Goal: Task Accomplishment & Management: Manage account settings

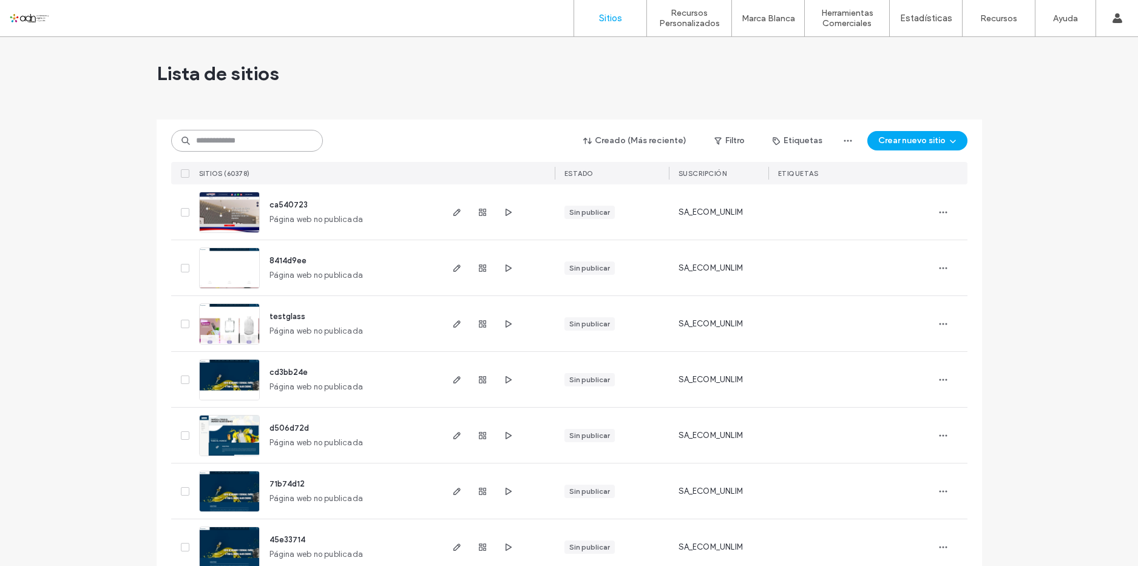
click at [293, 141] on input at bounding box center [247, 141] width 152 height 22
click at [232, 131] on input at bounding box center [247, 141] width 152 height 22
paste input "*********"
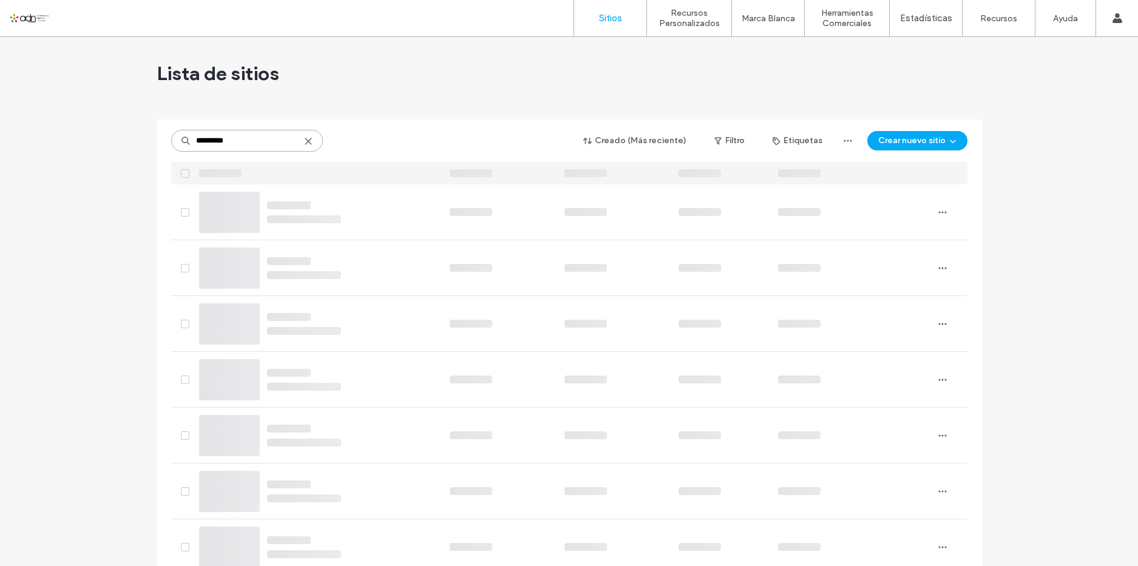
type input "*********"
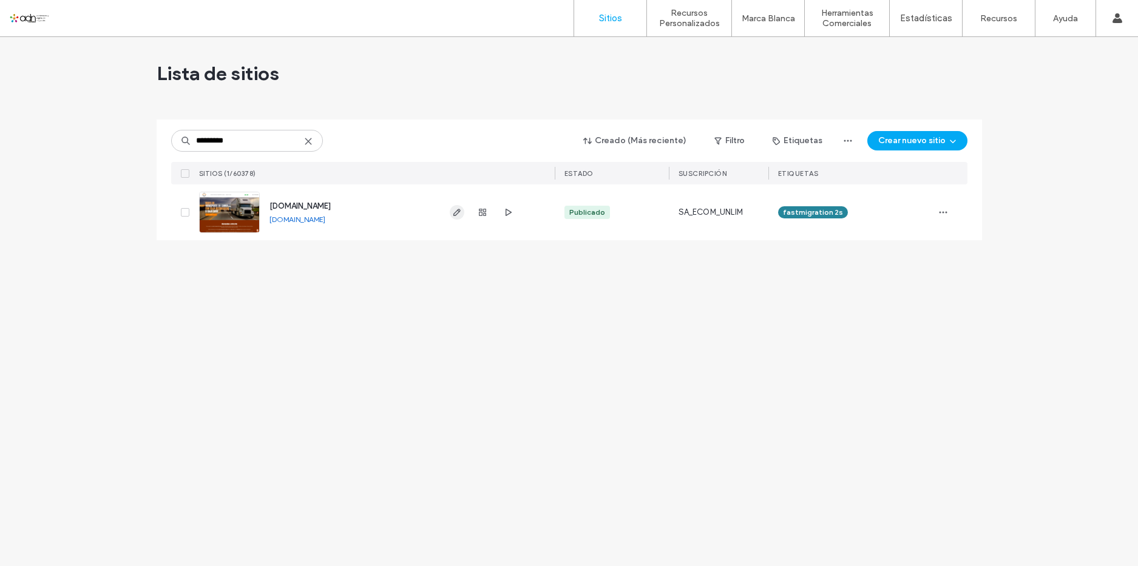
click at [457, 209] on icon "button" at bounding box center [457, 213] width 10 height 10
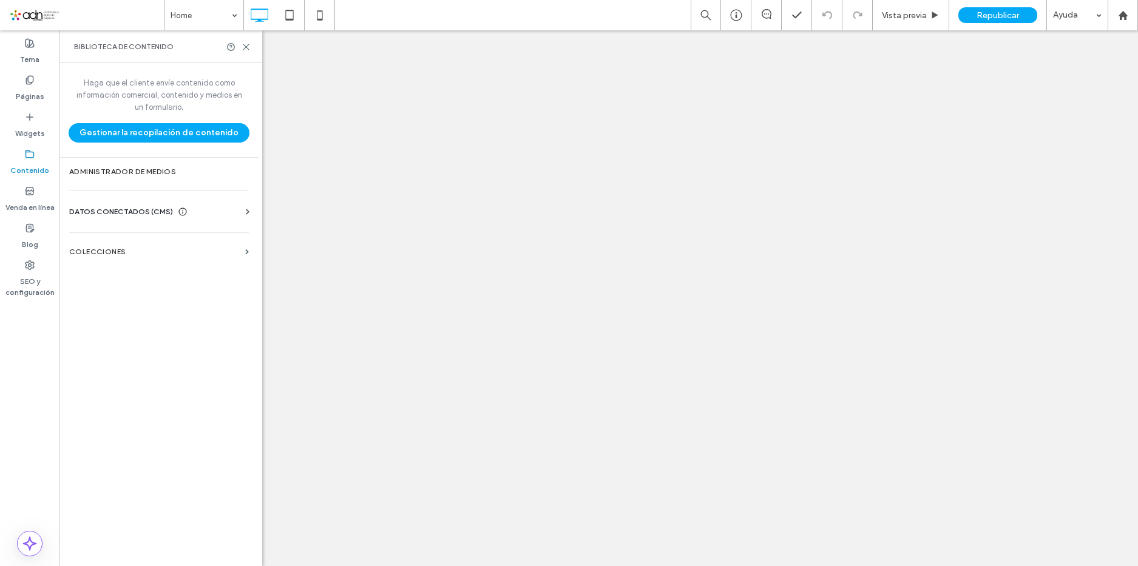
click at [119, 234] on div "Haga que el cliente envíe contenido como información comercial, contenido y med…" at bounding box center [158, 313] width 199 height 501
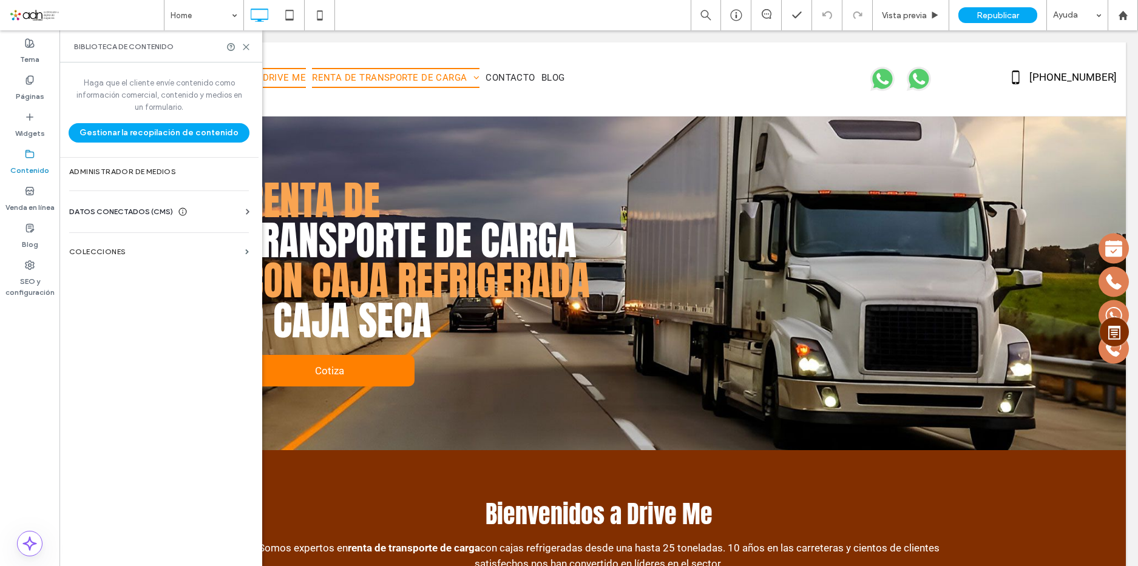
click at [97, 202] on div "DATOS CONECTADOS (CMS) Información del negocio Texto comercial Imágenes comerci…" at bounding box center [158, 212] width 199 height 32
click at [132, 215] on span "DATOS CONECTADOS (CMS)" at bounding box center [121, 212] width 104 height 12
click at [134, 213] on span "DATOS CONECTADOS (CMS)" at bounding box center [121, 212] width 104 height 12
click at [140, 215] on span "DATOS CONECTADOS (CMS)" at bounding box center [121, 212] width 104 height 12
click at [149, 250] on section "Información del negocio" at bounding box center [161, 242] width 185 height 28
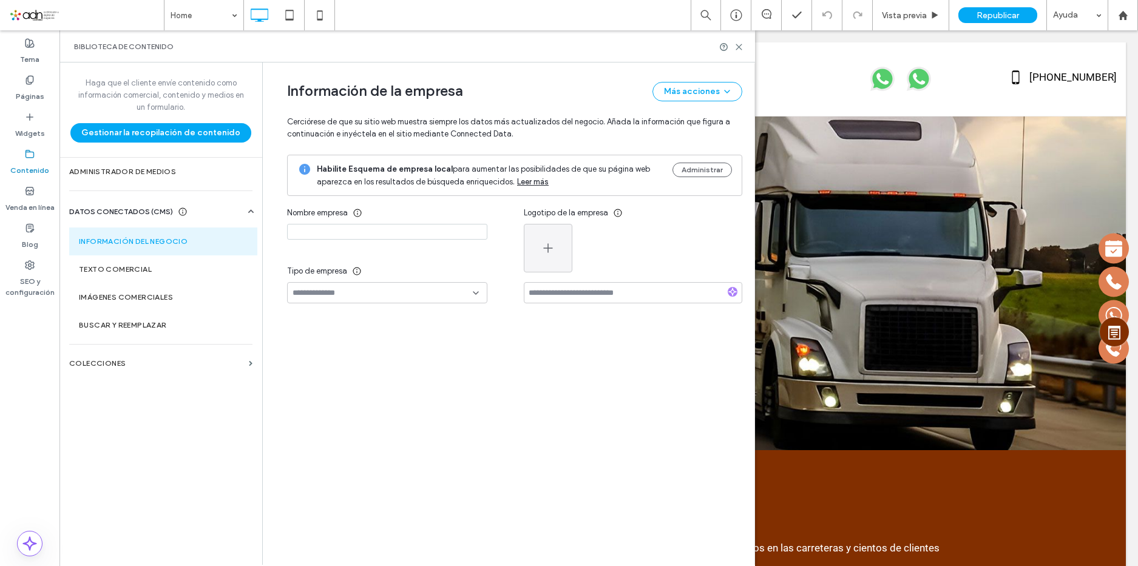
type input "********"
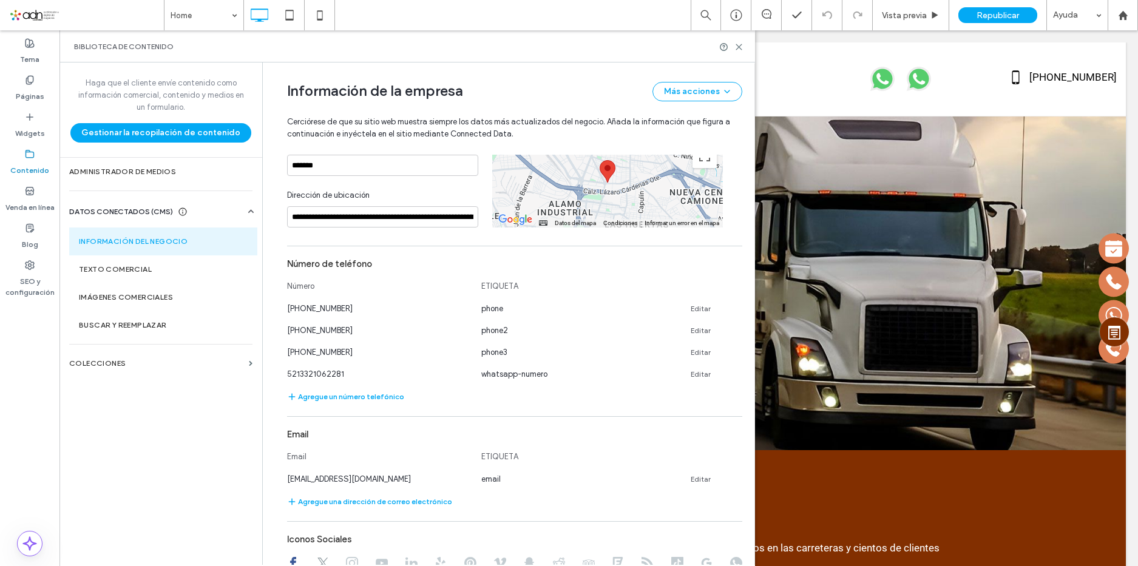
scroll to position [310, 0]
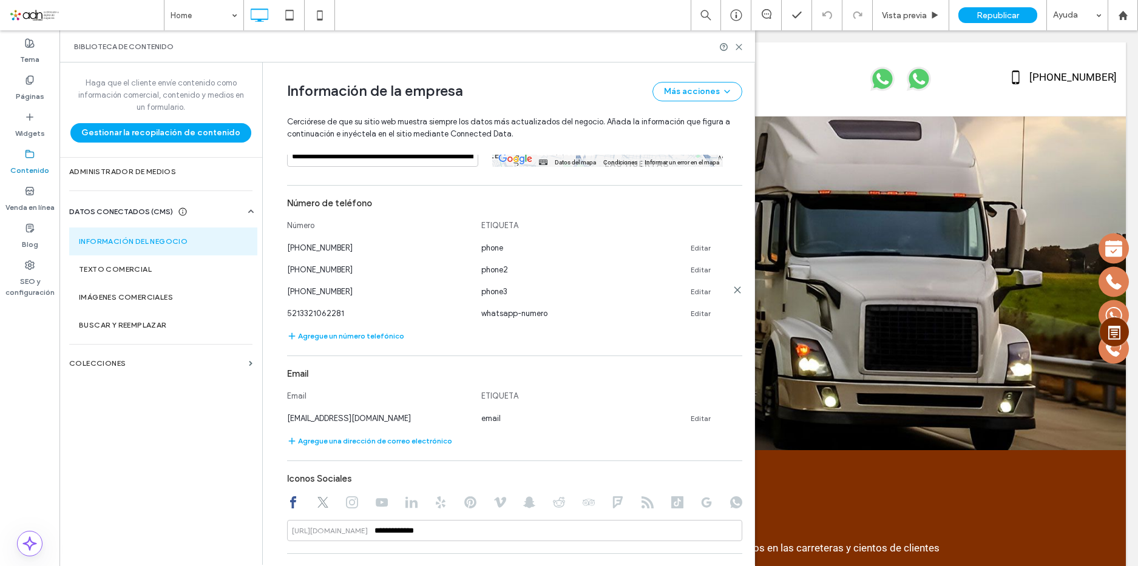
click at [693, 297] on link "Editar" at bounding box center [701, 292] width 20 height 10
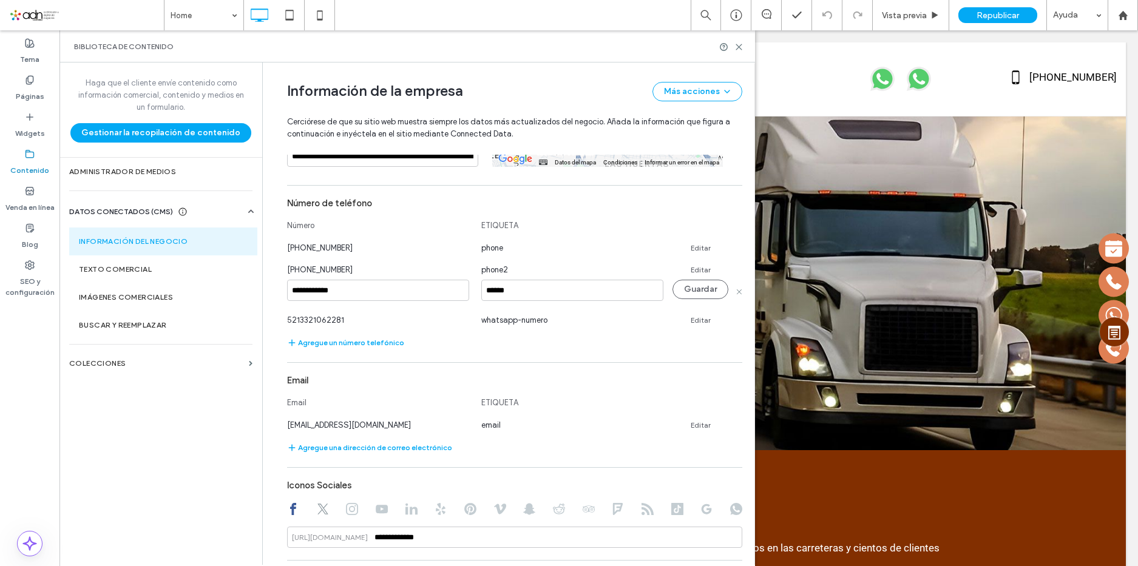
click at [387, 294] on input "**********" at bounding box center [378, 290] width 182 height 21
click at [296, 297] on input "**********" at bounding box center [378, 290] width 182 height 21
click at [296, 294] on input "**********" at bounding box center [378, 290] width 182 height 21
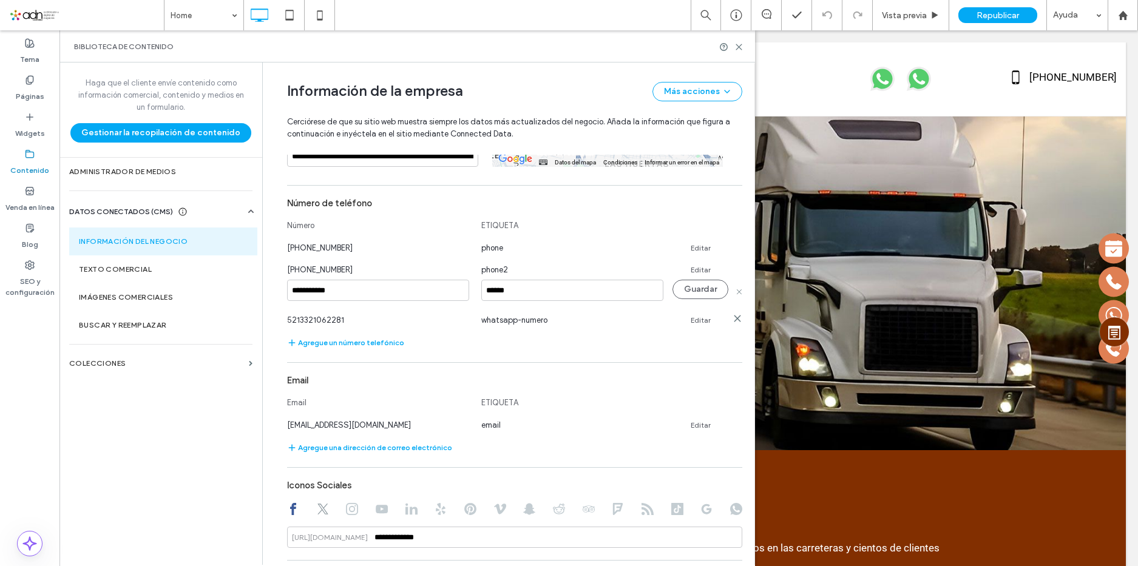
type input "**********"
click at [362, 286] on input "**********" at bounding box center [378, 290] width 182 height 21
click at [699, 291] on button "Guardar" at bounding box center [701, 289] width 56 height 19
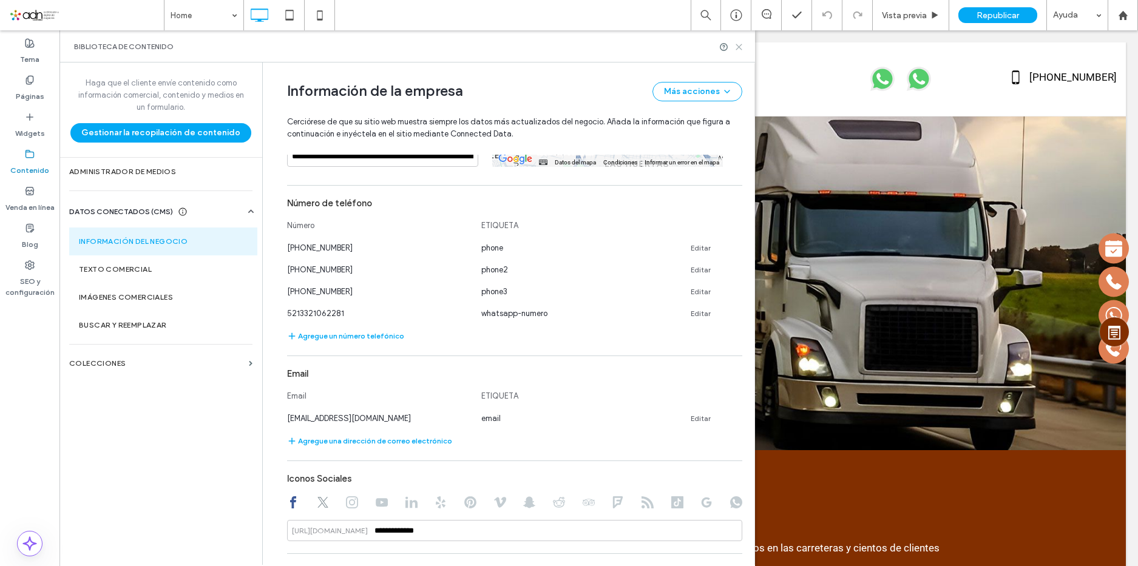
drag, startPoint x: 738, startPoint y: 46, endPoint x: 606, endPoint y: 137, distance: 161.0
click at [739, 46] on icon at bounding box center [738, 46] width 9 height 9
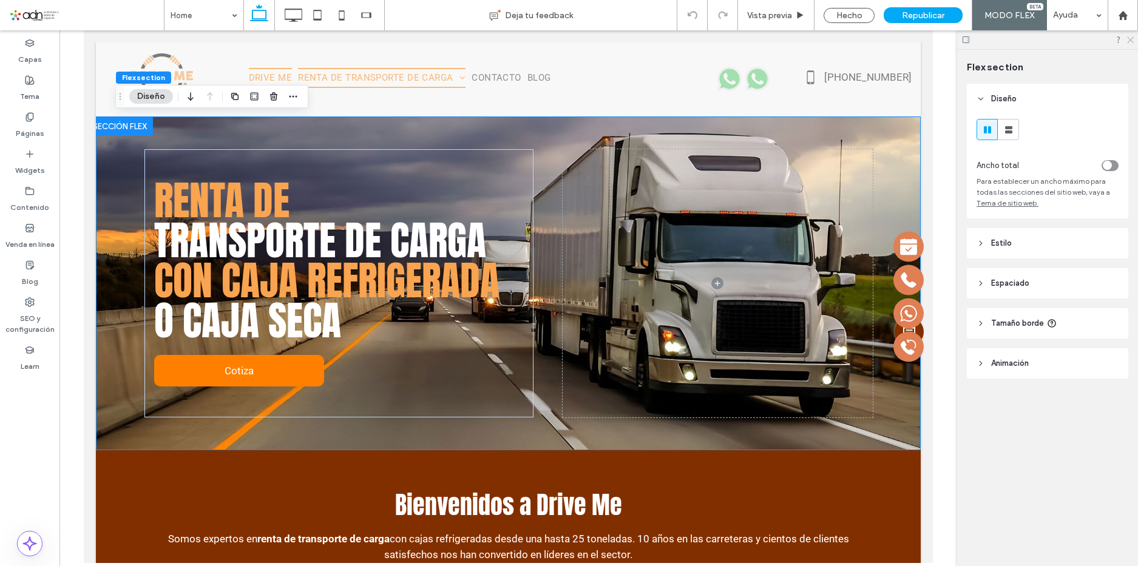
scroll to position [0, 0]
click at [1131, 36] on icon at bounding box center [1130, 39] width 8 height 8
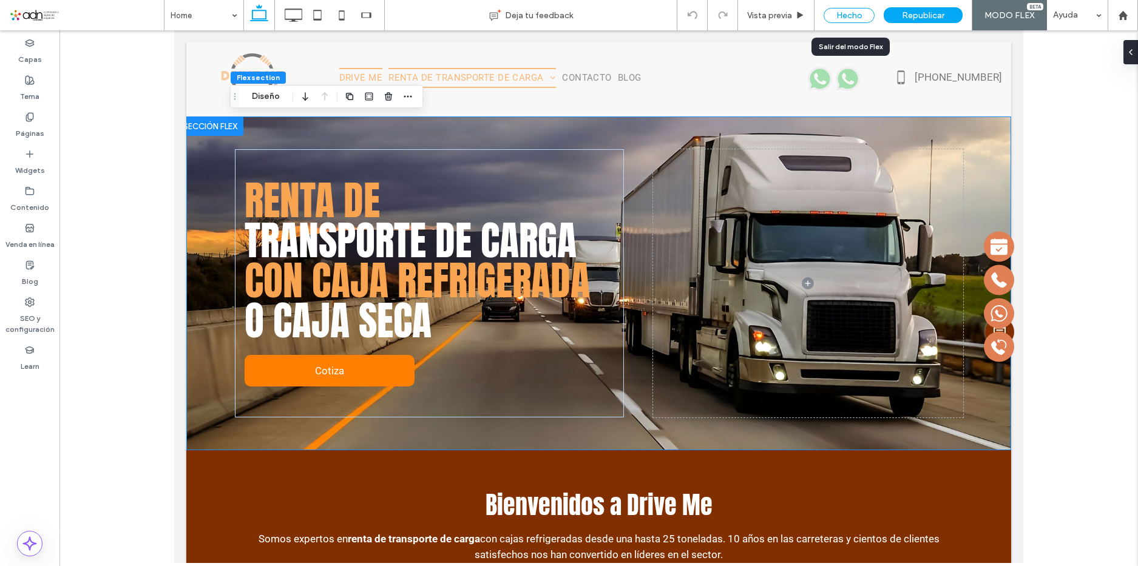
click at [844, 22] on div "Hecho" at bounding box center [849, 15] width 51 height 15
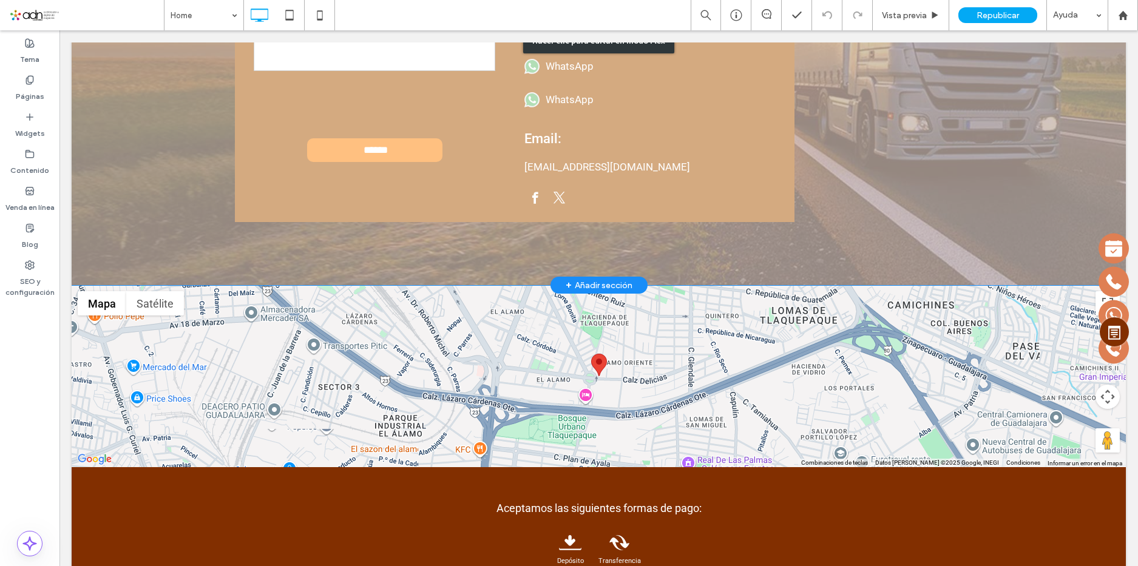
scroll to position [4878, 0]
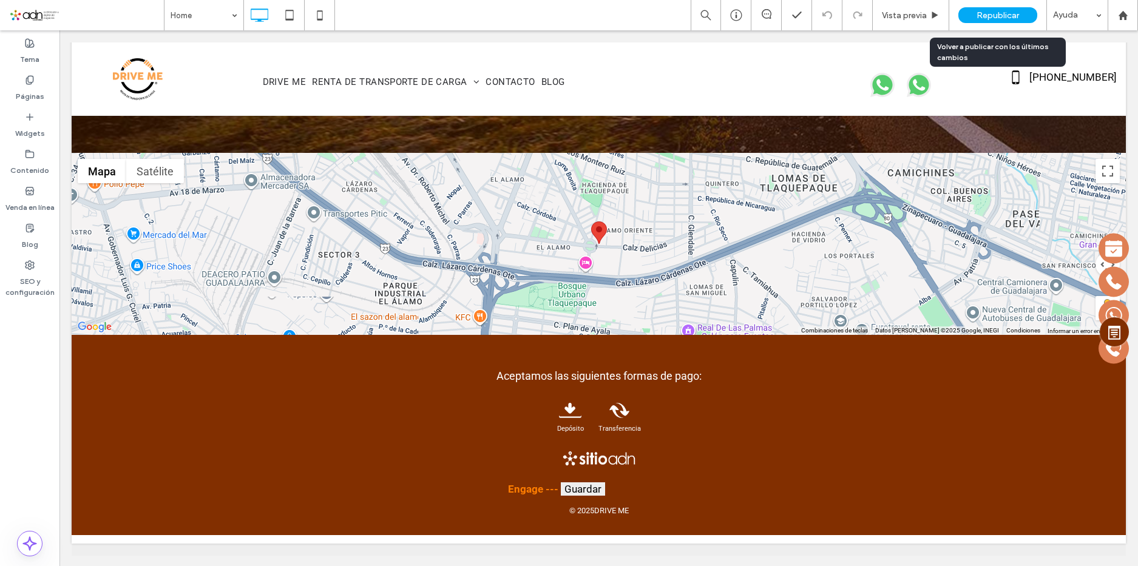
click at [977, 17] on span "Republicar" at bounding box center [998, 15] width 42 height 10
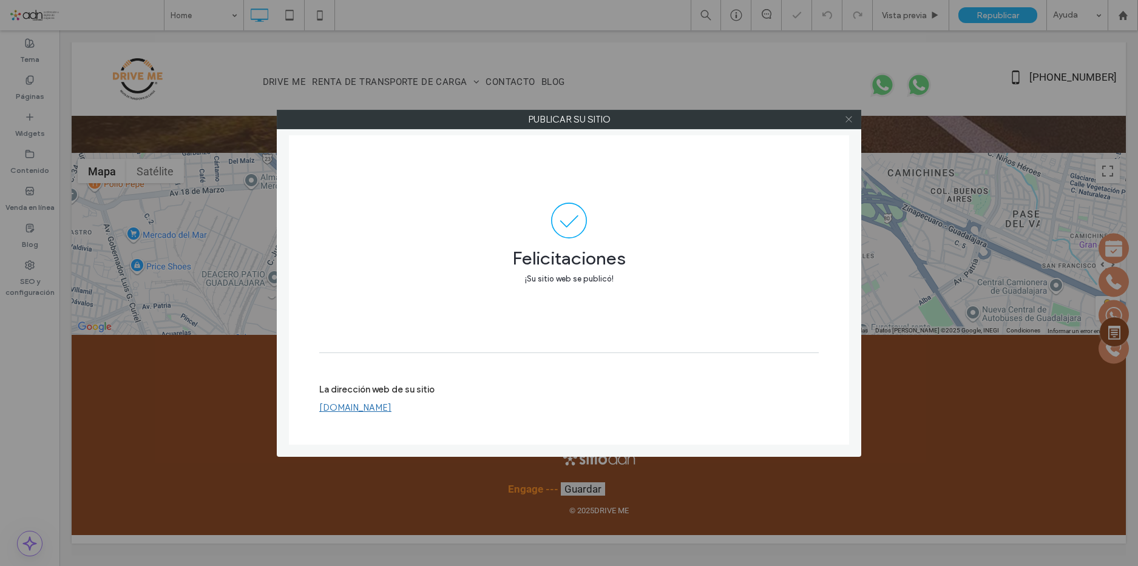
click at [846, 117] on use at bounding box center [848, 120] width 6 height 6
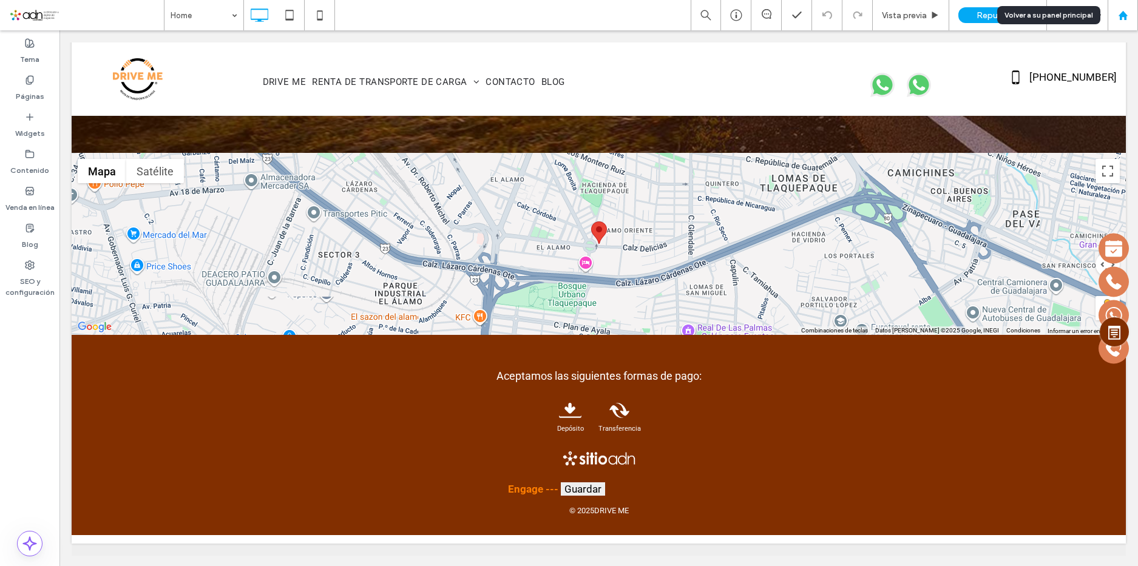
click at [1123, 17] on icon at bounding box center [1123, 15] width 10 height 10
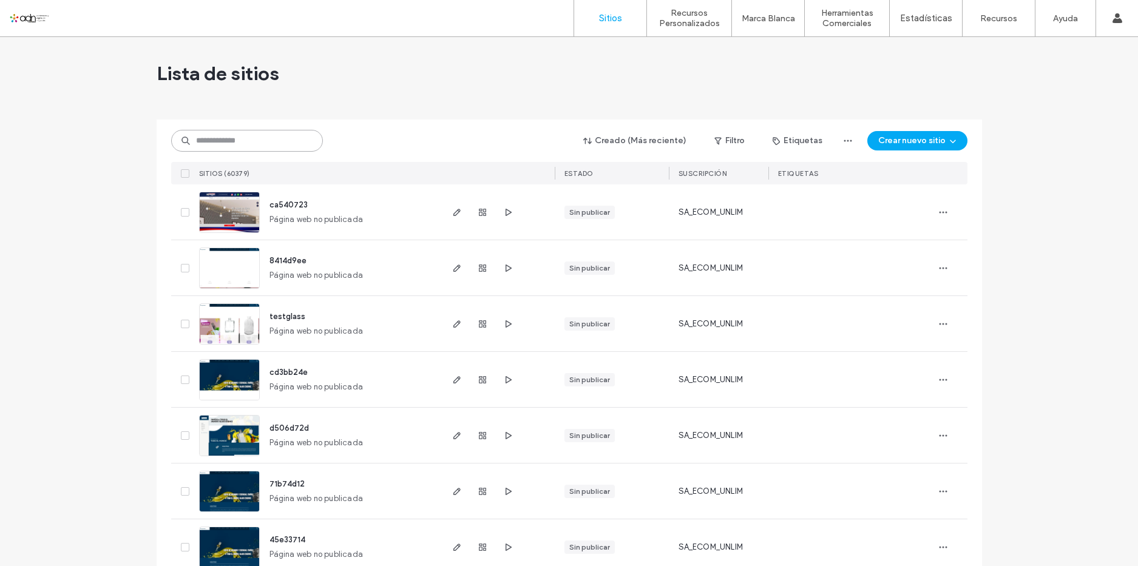
click at [239, 138] on input at bounding box center [247, 141] width 152 height 22
paste input "*********"
type input "*********"
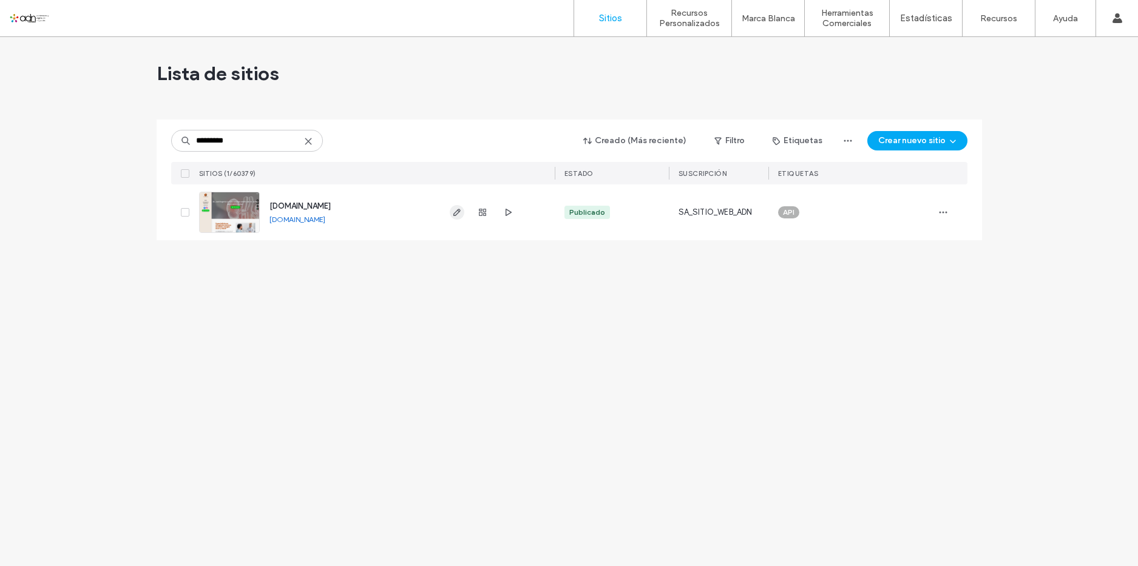
click at [458, 215] on icon "button" at bounding box center [457, 213] width 10 height 10
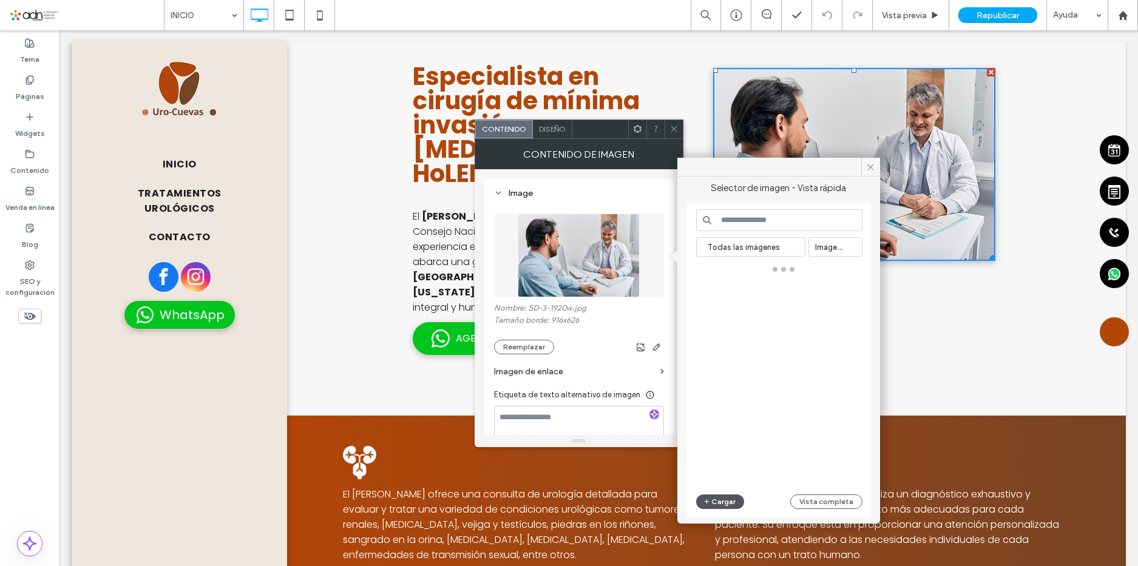
click at [700, 500] on button "Cargar" at bounding box center [720, 502] width 49 height 15
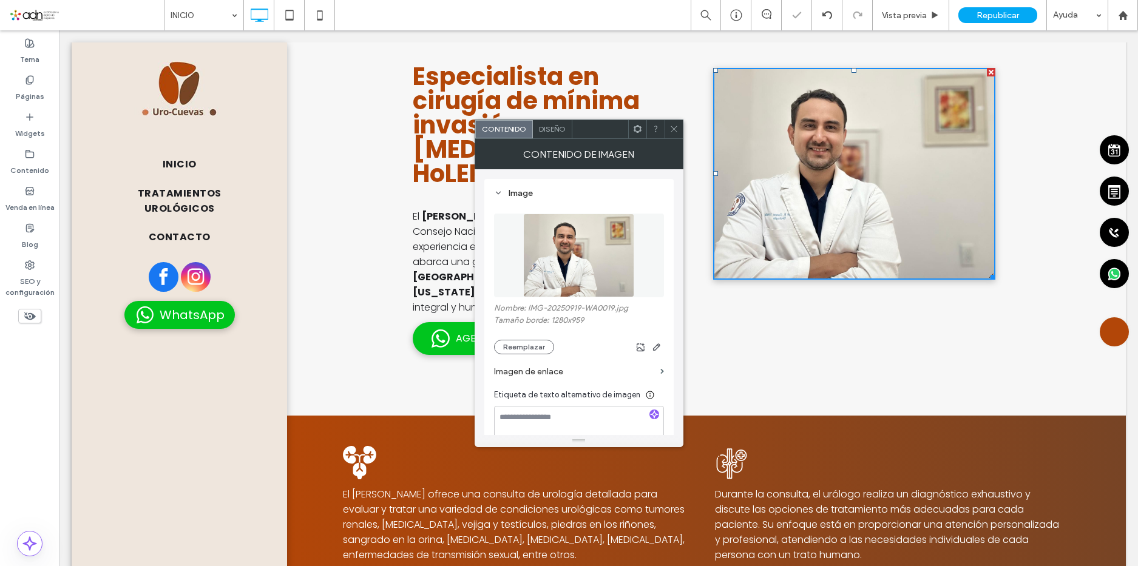
click at [675, 127] on icon at bounding box center [673, 128] width 9 height 9
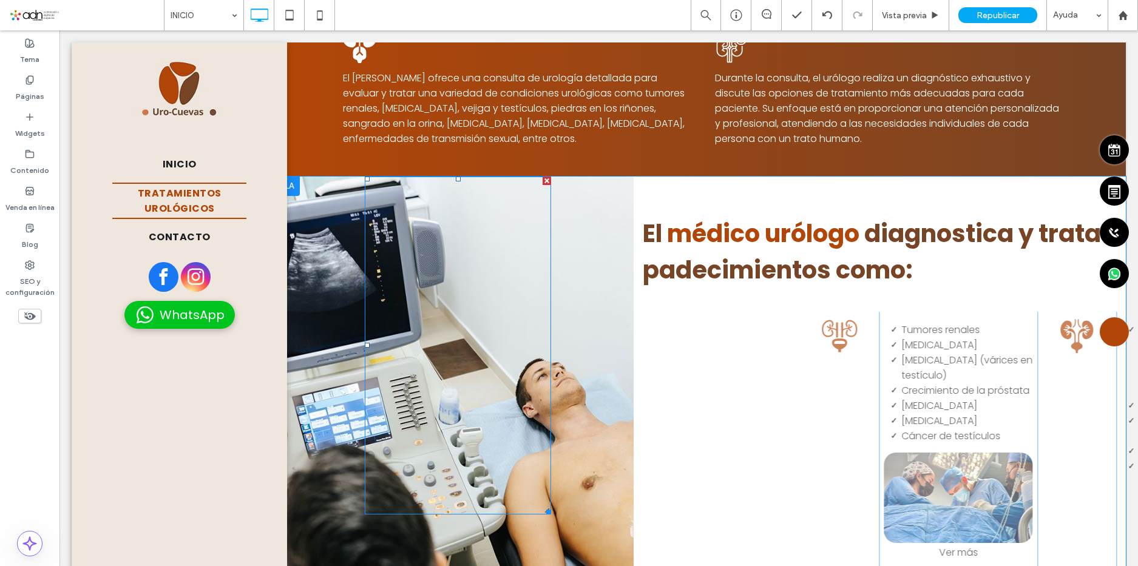
scroll to position [910, 0]
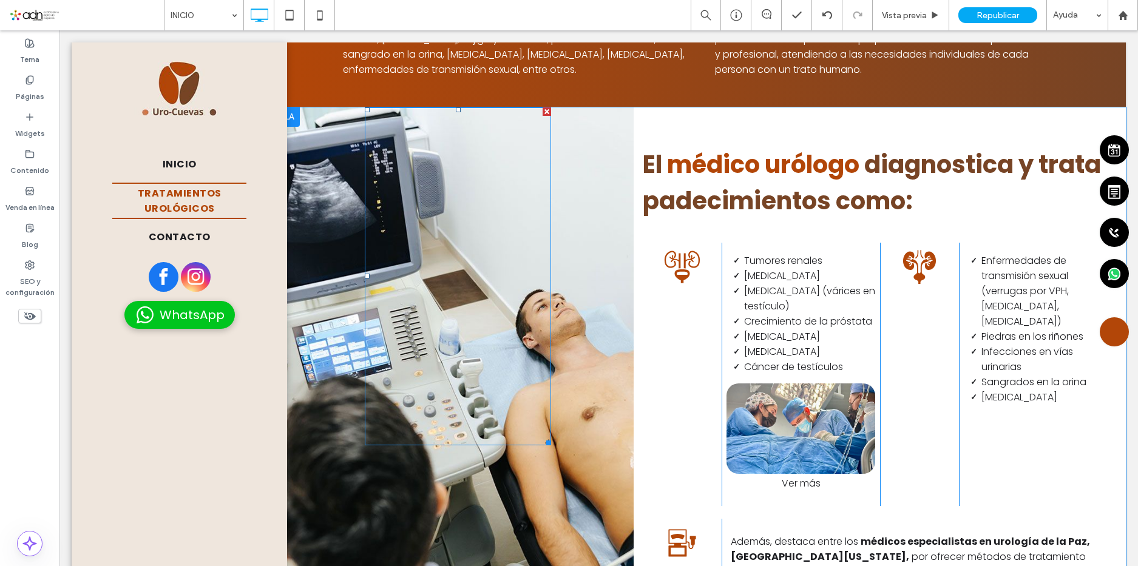
click at [422, 257] on div at bounding box center [458, 276] width 186 height 338
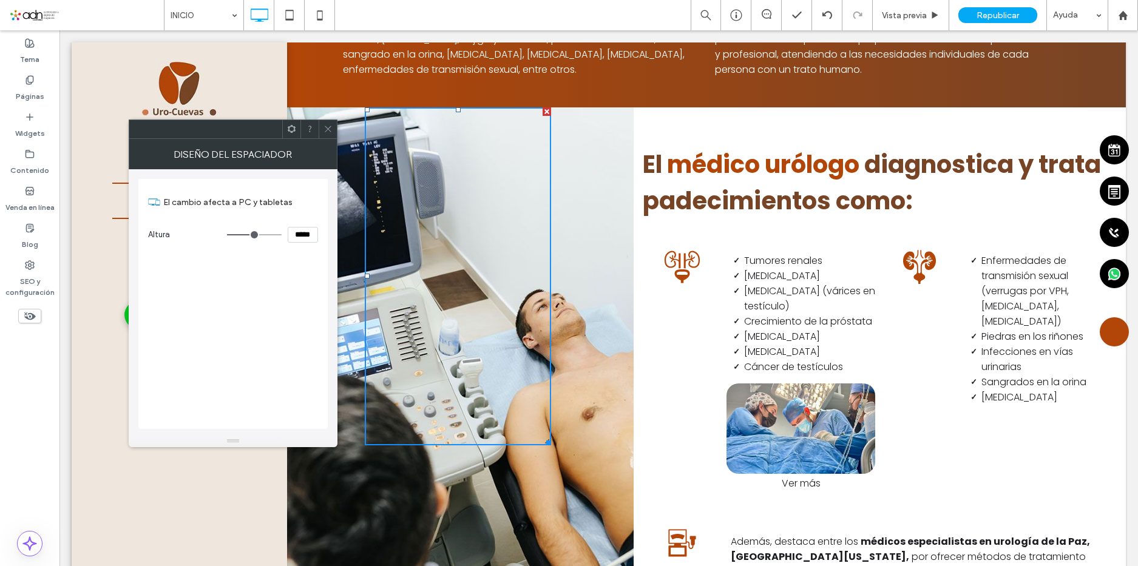
click at [329, 131] on icon at bounding box center [328, 128] width 9 height 9
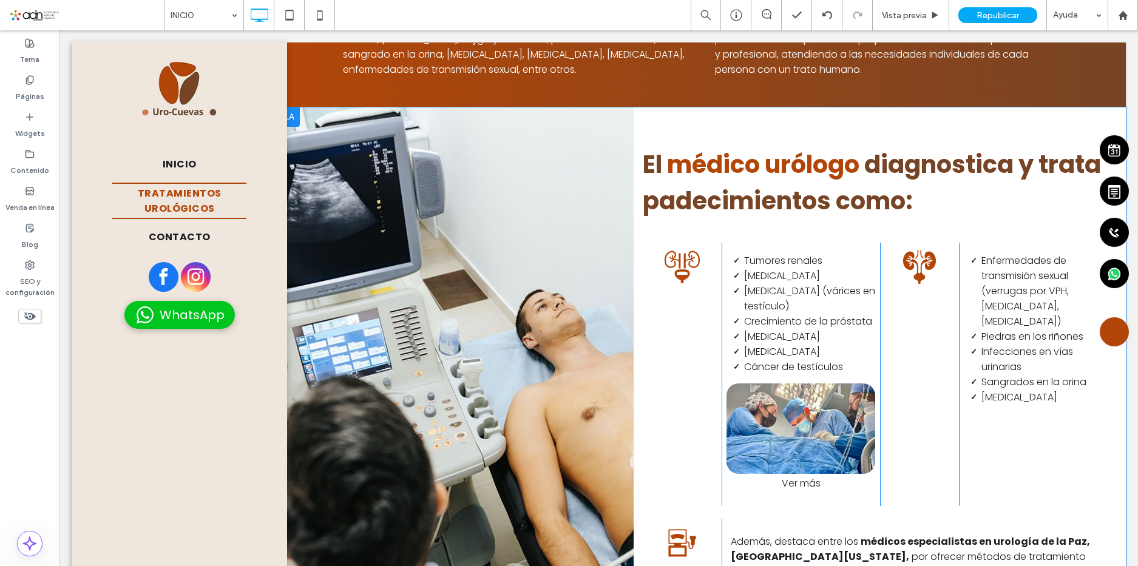
drag, startPoint x: 327, startPoint y: 131, endPoint x: 312, endPoint y: 143, distance: 19.0
click at [312, 143] on div "Click To Paste" at bounding box center [457, 372] width 351 height 530
click at [319, 148] on div "Click To Paste" at bounding box center [457, 372] width 351 height 530
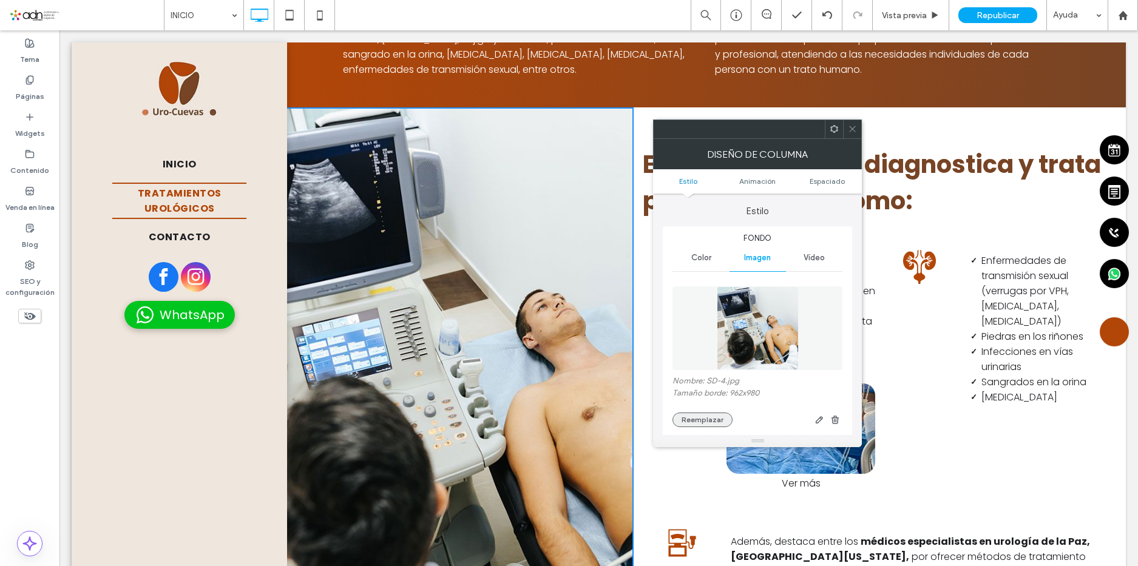
click at [707, 419] on button "Reemplazar" at bounding box center [703, 420] width 60 height 15
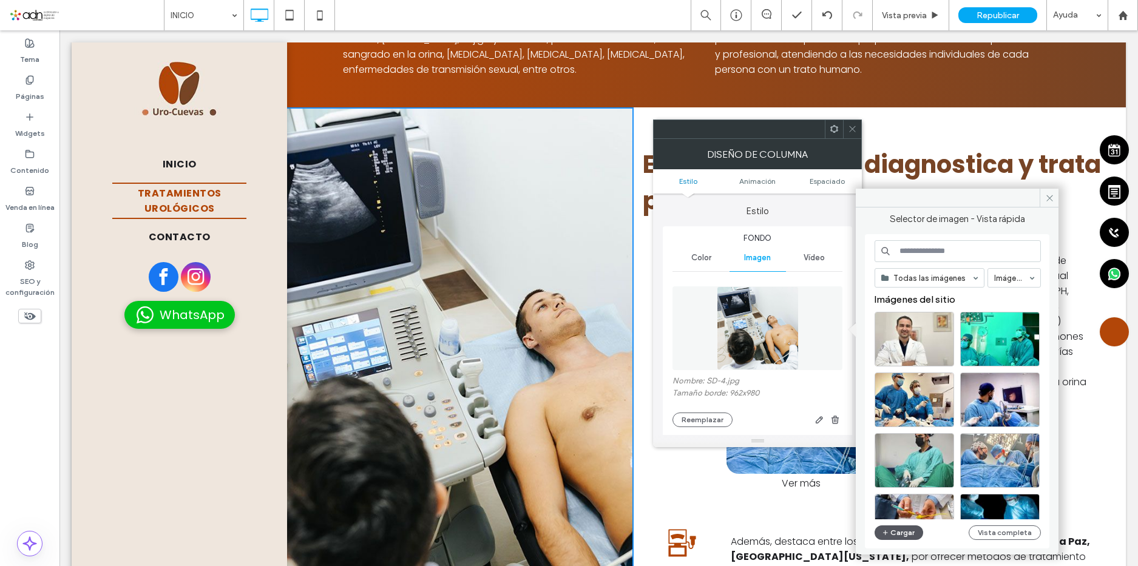
click at [900, 527] on button "Cargar" at bounding box center [899, 533] width 49 height 15
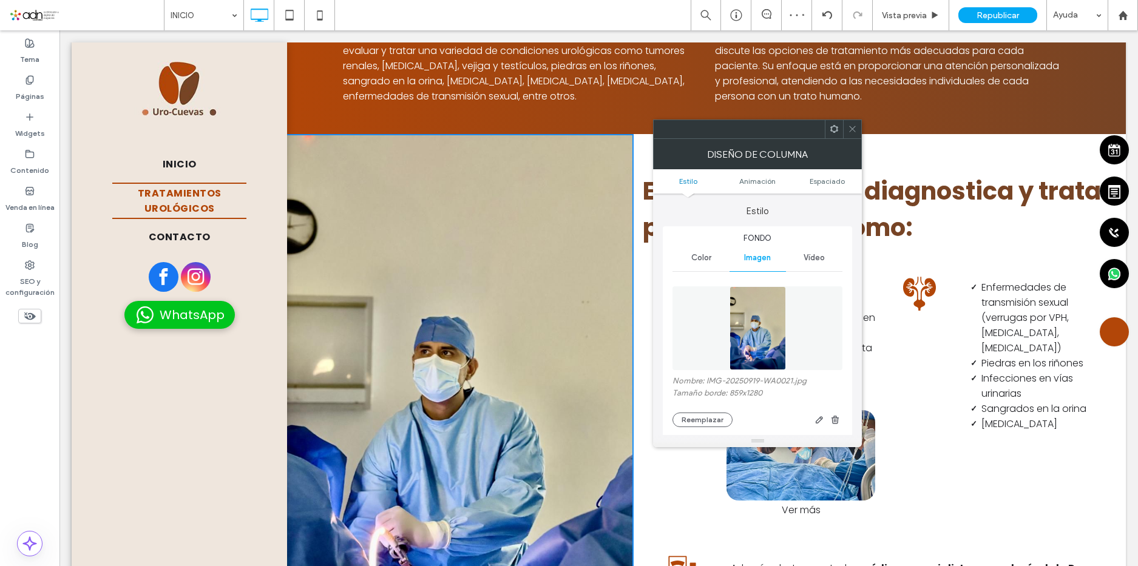
scroll to position [850, 0]
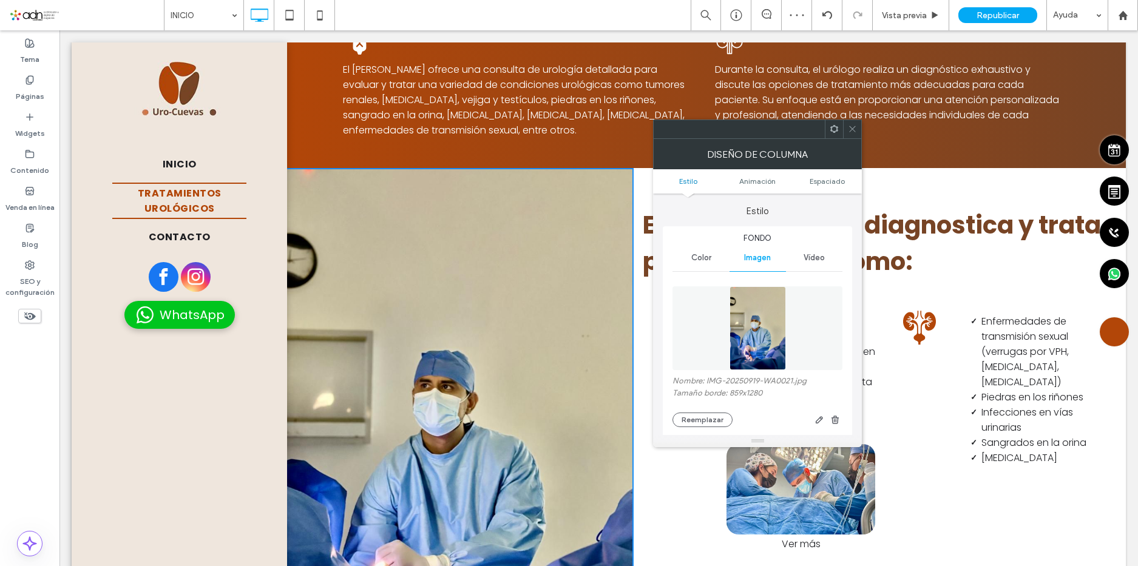
click at [852, 130] on use at bounding box center [853, 129] width 6 height 6
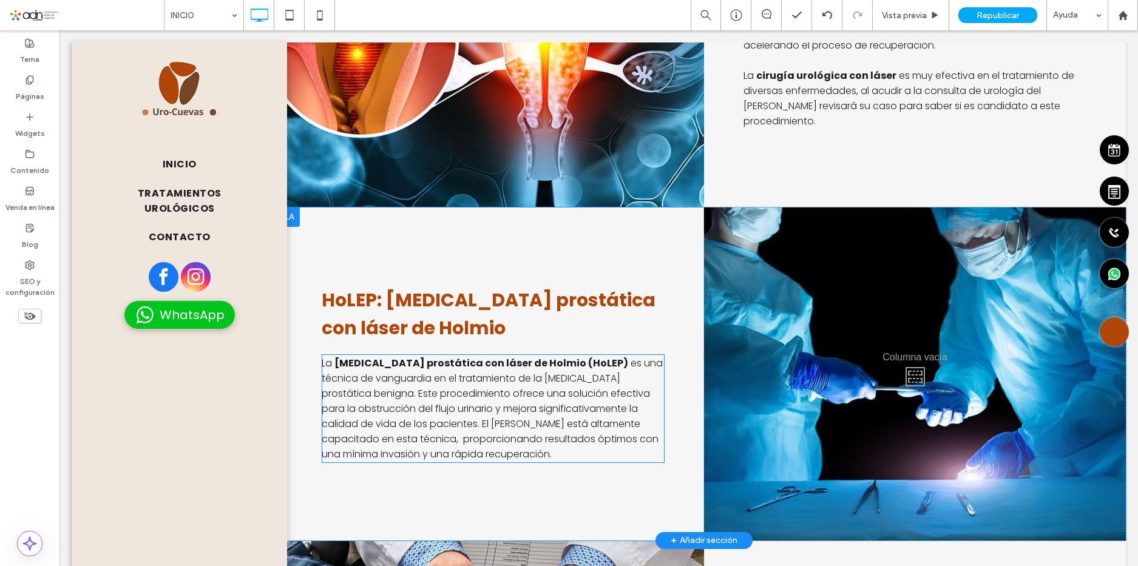
scroll to position [2003, 0]
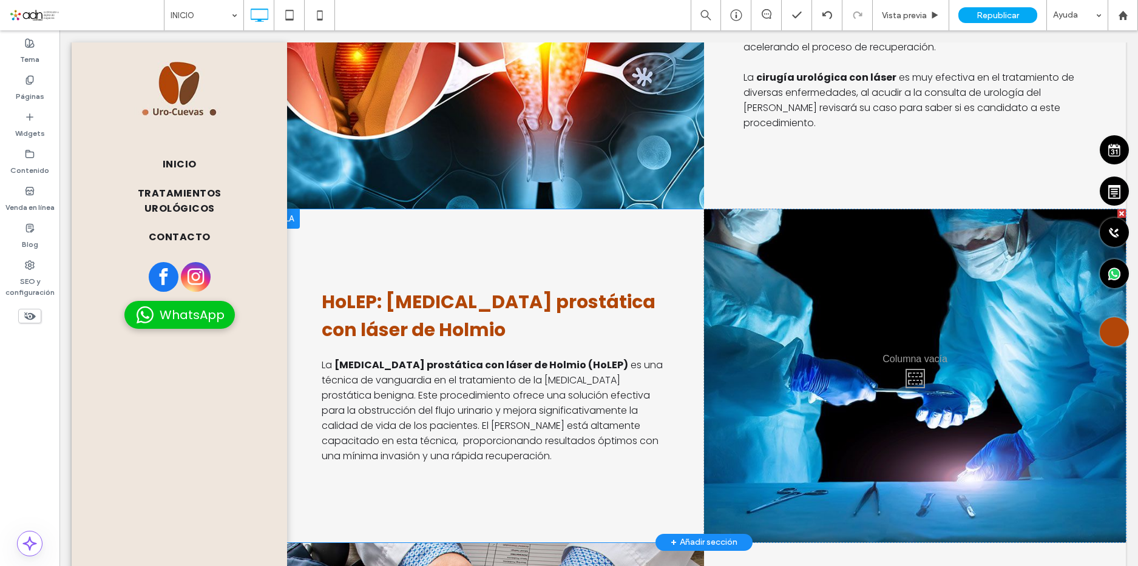
click at [753, 261] on div "Click To Paste" at bounding box center [915, 375] width 422 height 333
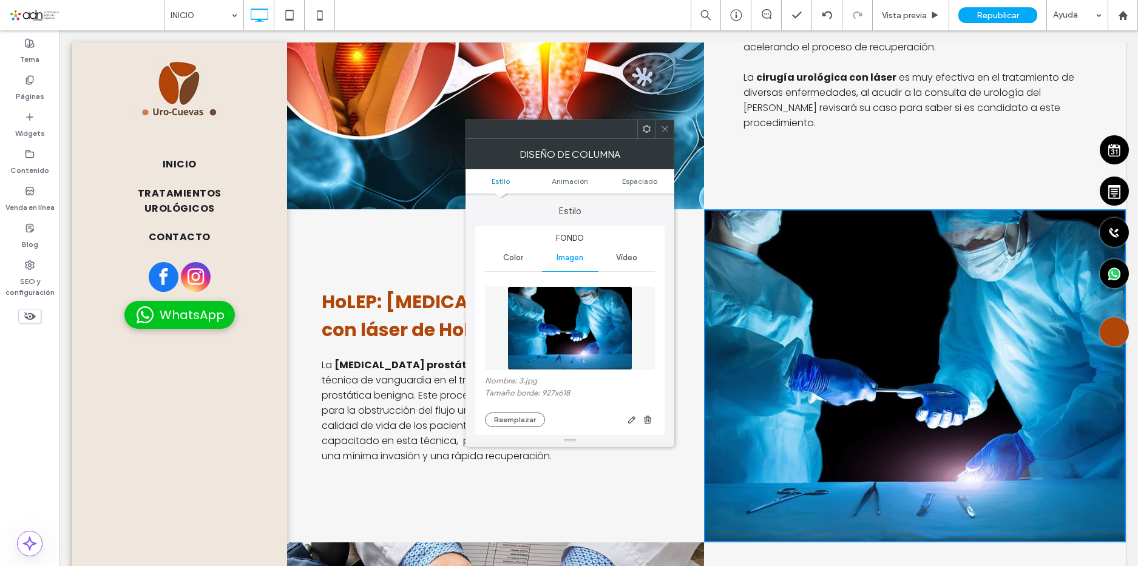
scroll to position [121, 0]
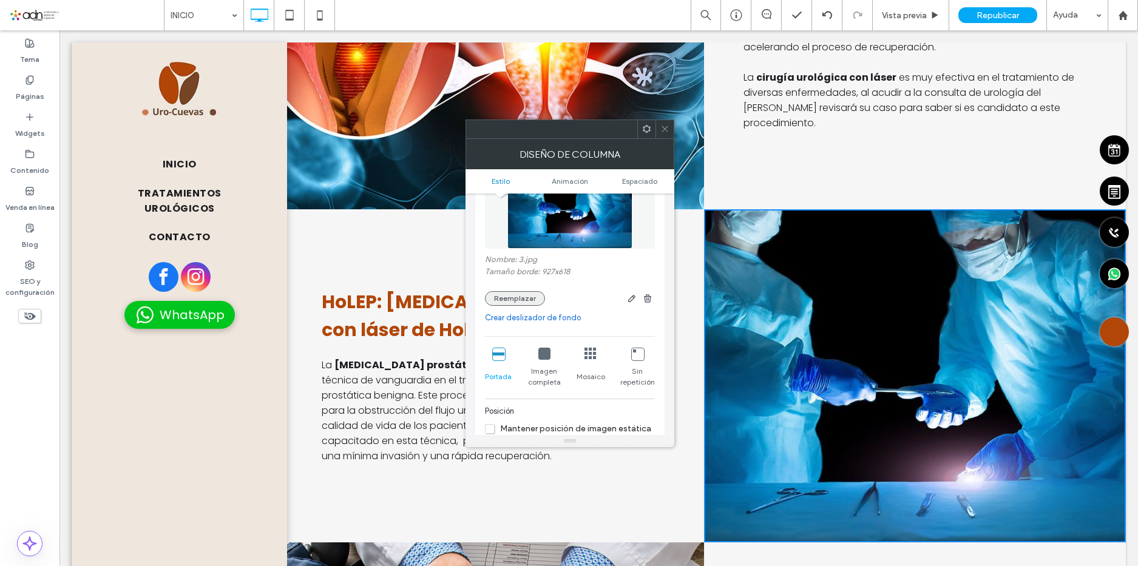
click at [527, 302] on button "Reemplazar" at bounding box center [515, 298] width 60 height 15
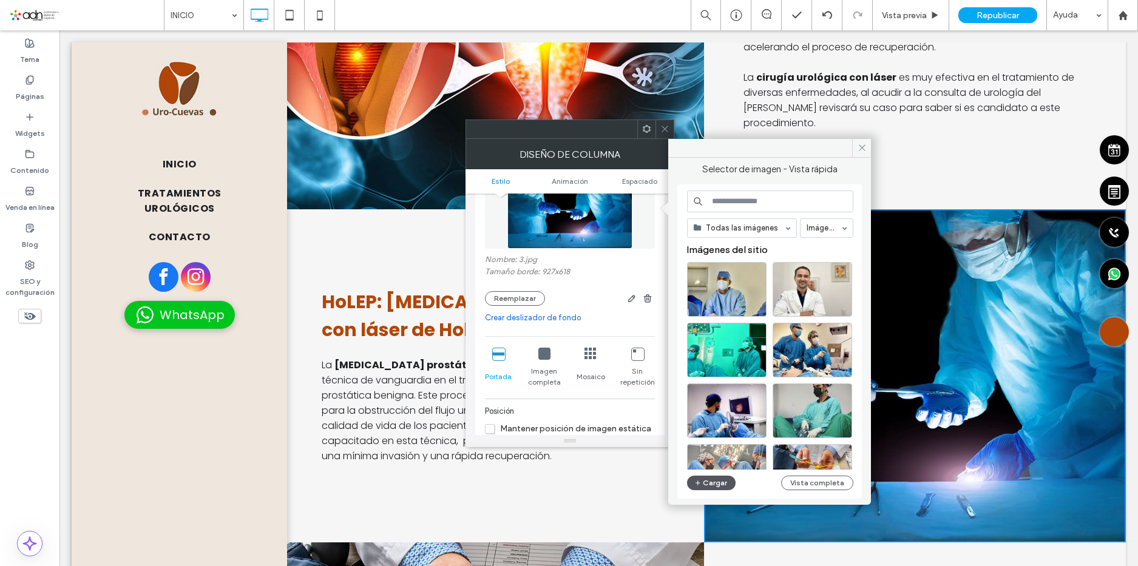
click at [707, 481] on button "Cargar" at bounding box center [711, 483] width 49 height 15
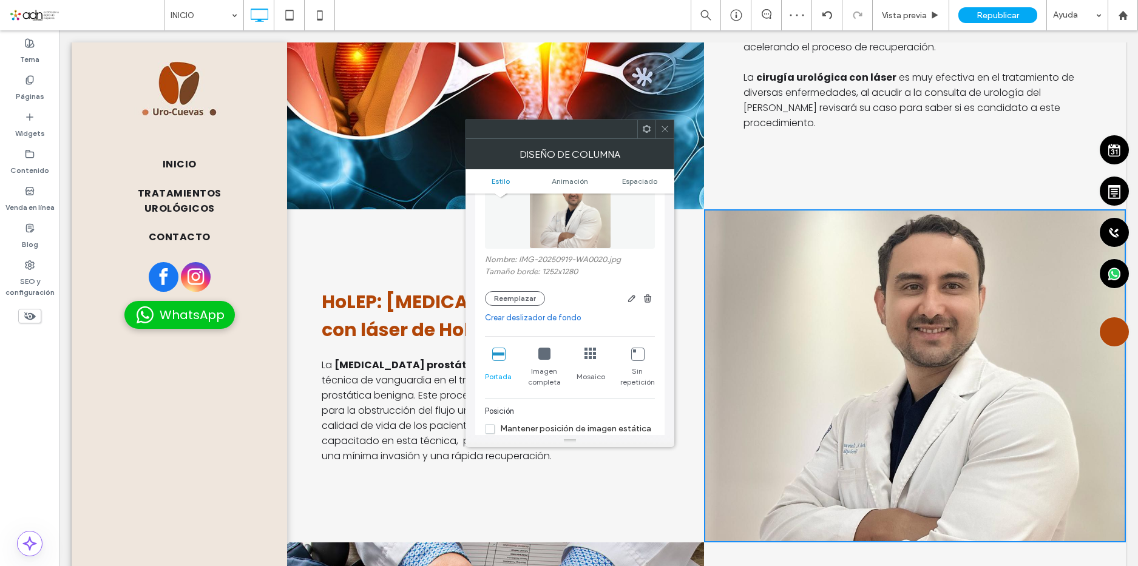
click at [514, 319] on link "Crear deslizador de fondo" at bounding box center [570, 318] width 170 height 12
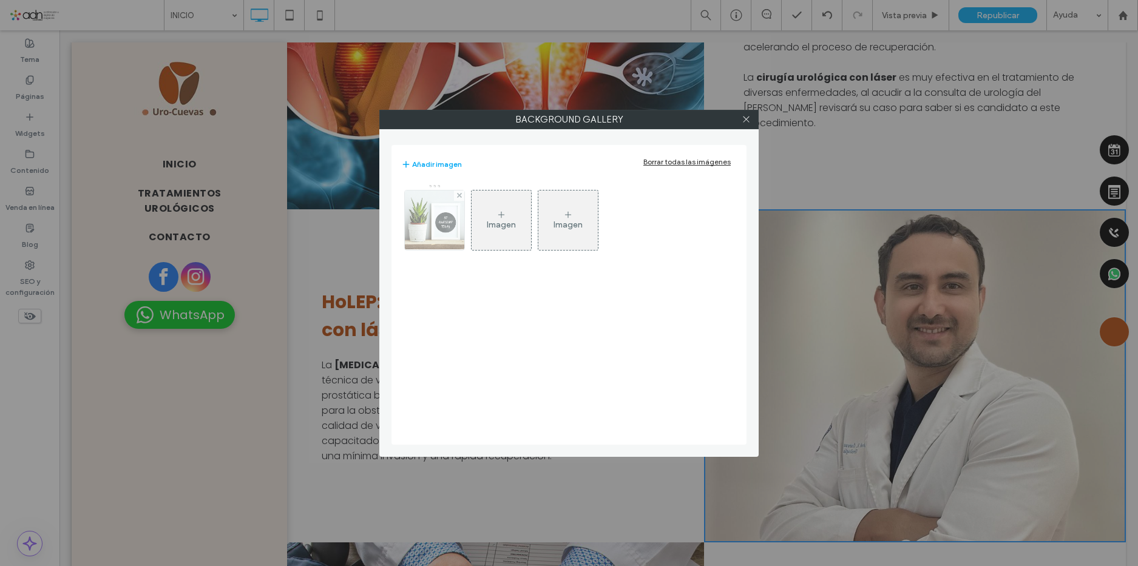
click at [448, 222] on img at bounding box center [434, 220] width 82 height 59
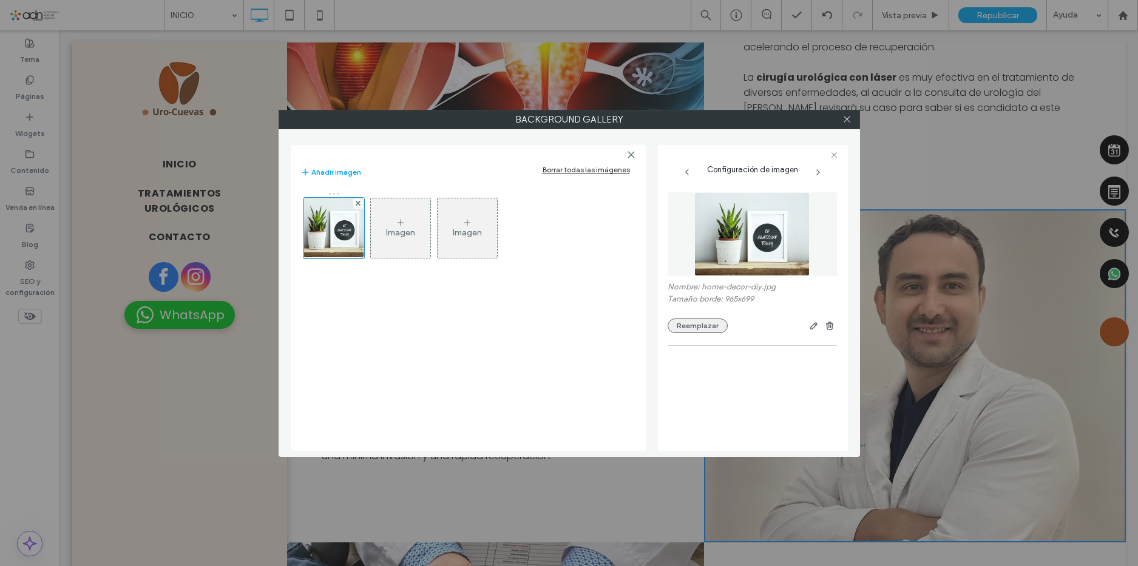
click at [710, 325] on button "Reemplazar" at bounding box center [698, 326] width 60 height 15
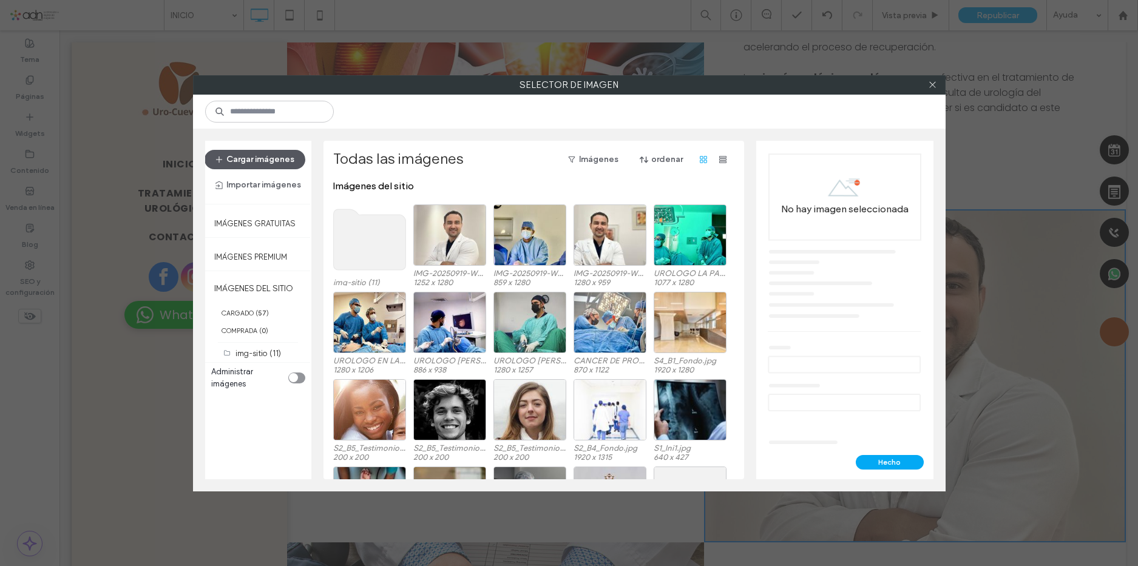
click at [263, 161] on button "Cargar imágenes" at bounding box center [255, 159] width 101 height 19
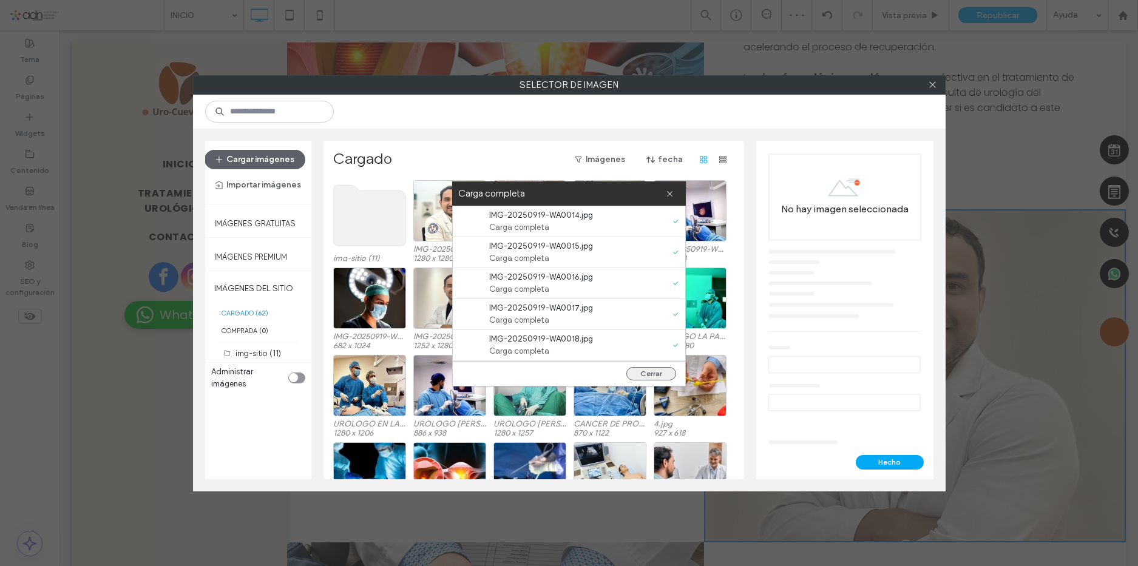
click at [656, 373] on button "Cerrar" at bounding box center [651, 373] width 50 height 13
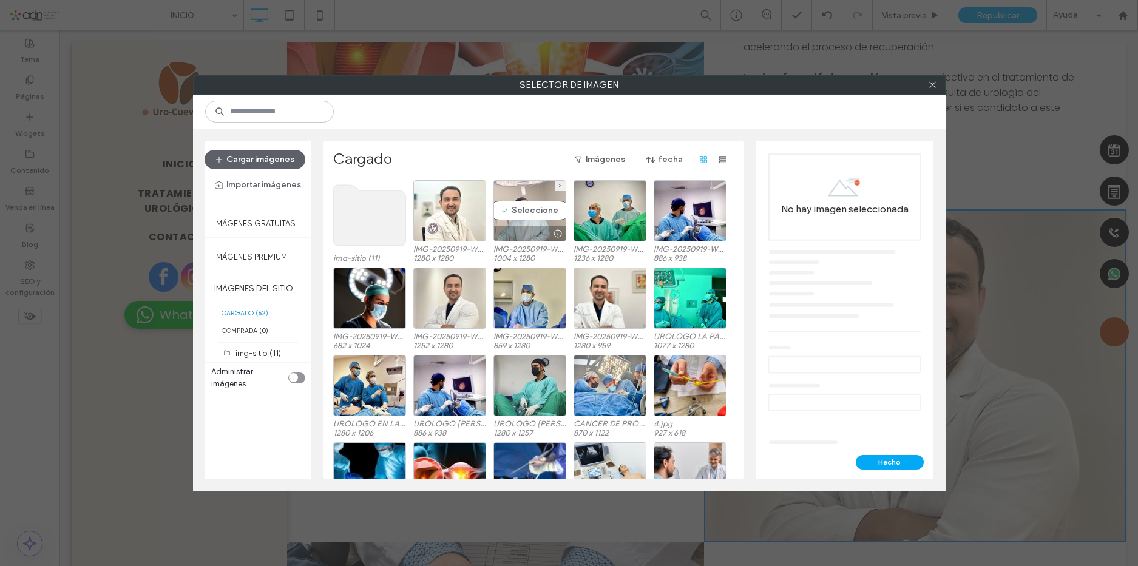
click at [521, 208] on div "Seleccione" at bounding box center [529, 210] width 73 height 61
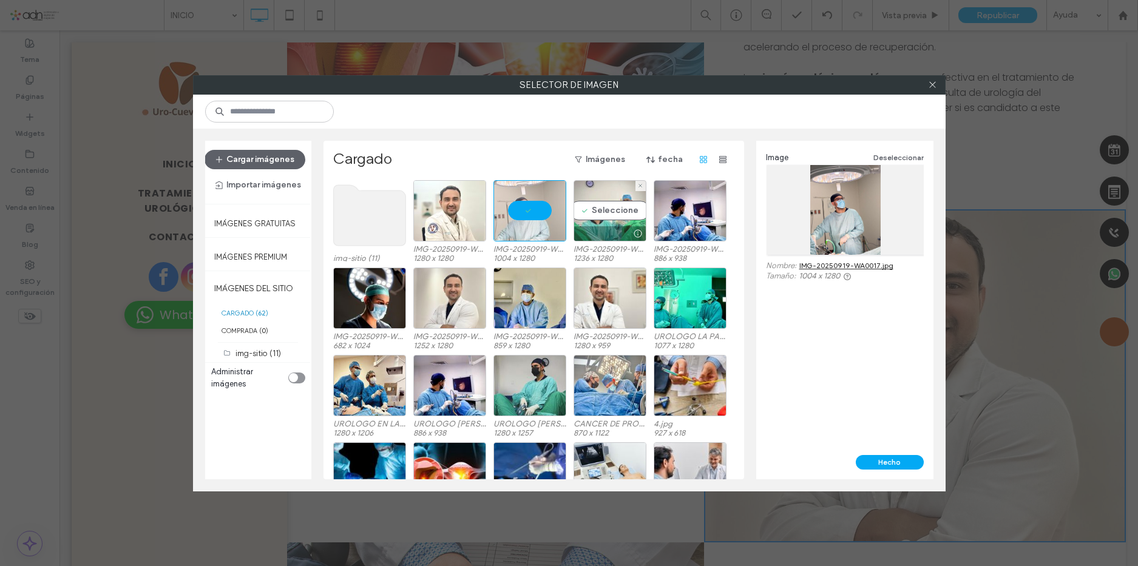
click at [600, 208] on div "Seleccione" at bounding box center [610, 210] width 73 height 61
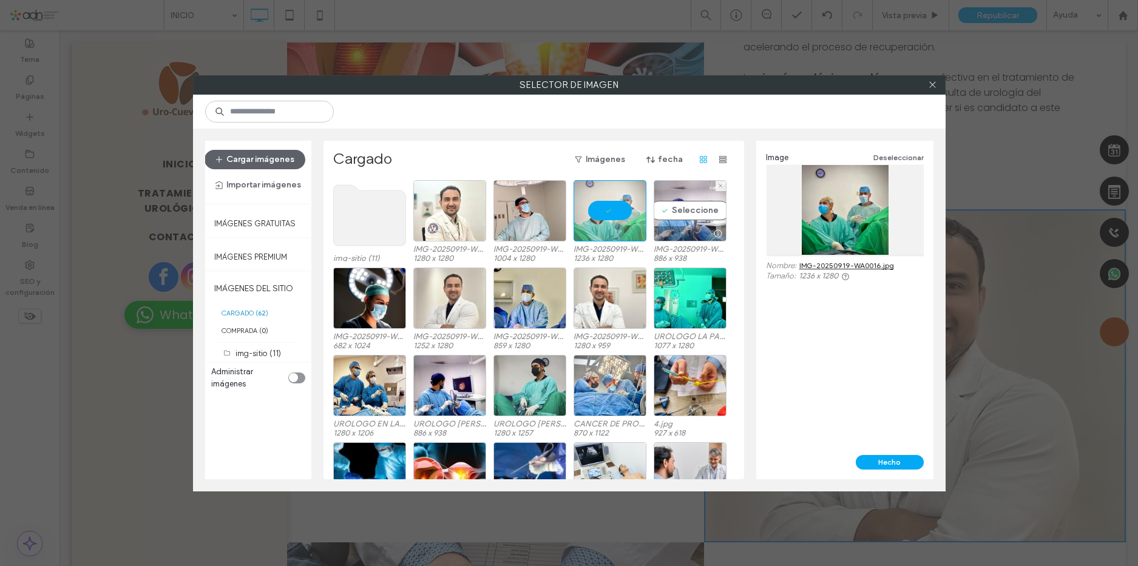
click at [679, 207] on div "Seleccione" at bounding box center [690, 210] width 73 height 61
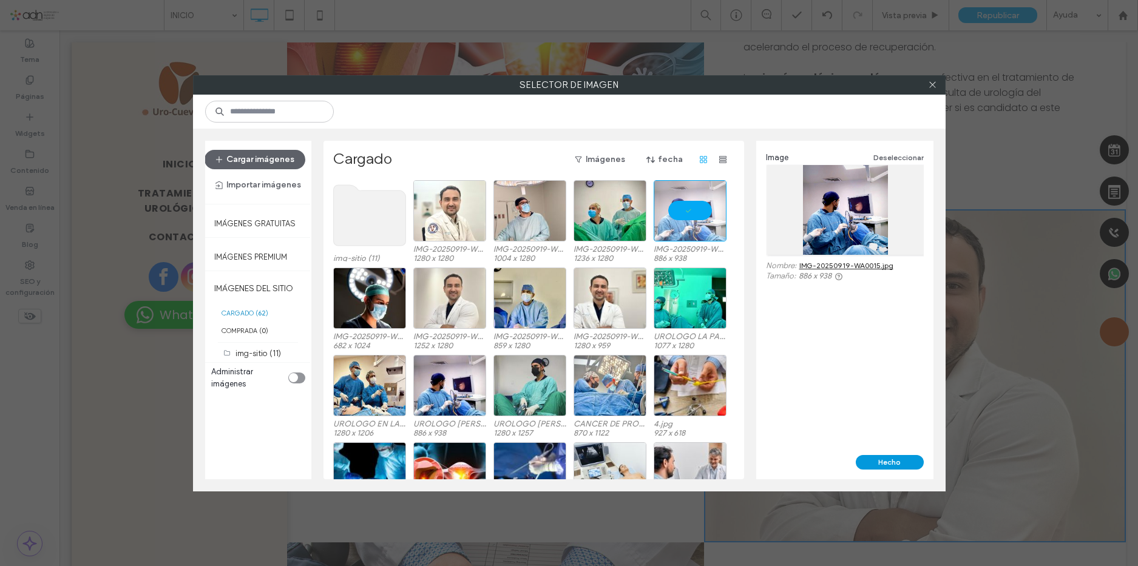
click at [881, 456] on button "Hecho" at bounding box center [890, 462] width 68 height 15
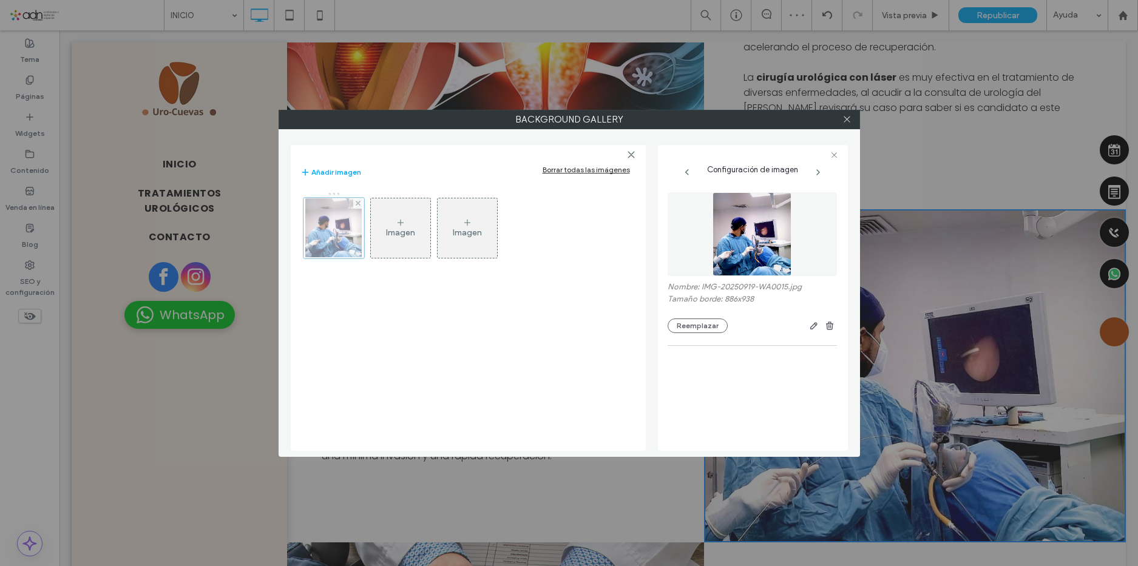
click at [346, 238] on div at bounding box center [333, 228] width 61 height 61
click at [417, 236] on div "Imagen" at bounding box center [400, 228] width 59 height 57
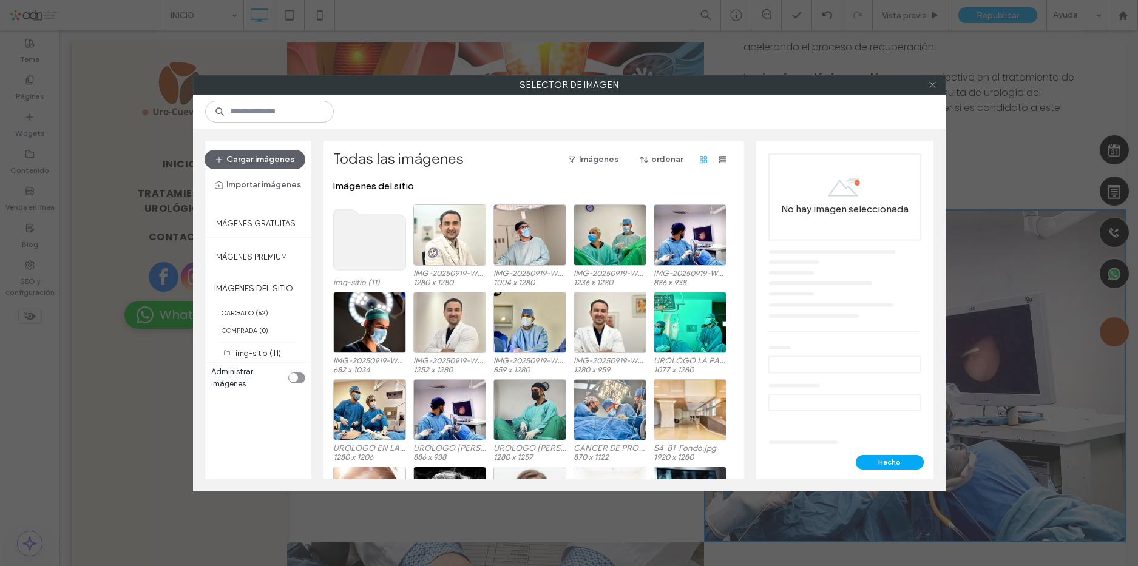
click at [932, 86] on icon at bounding box center [932, 84] width 9 height 9
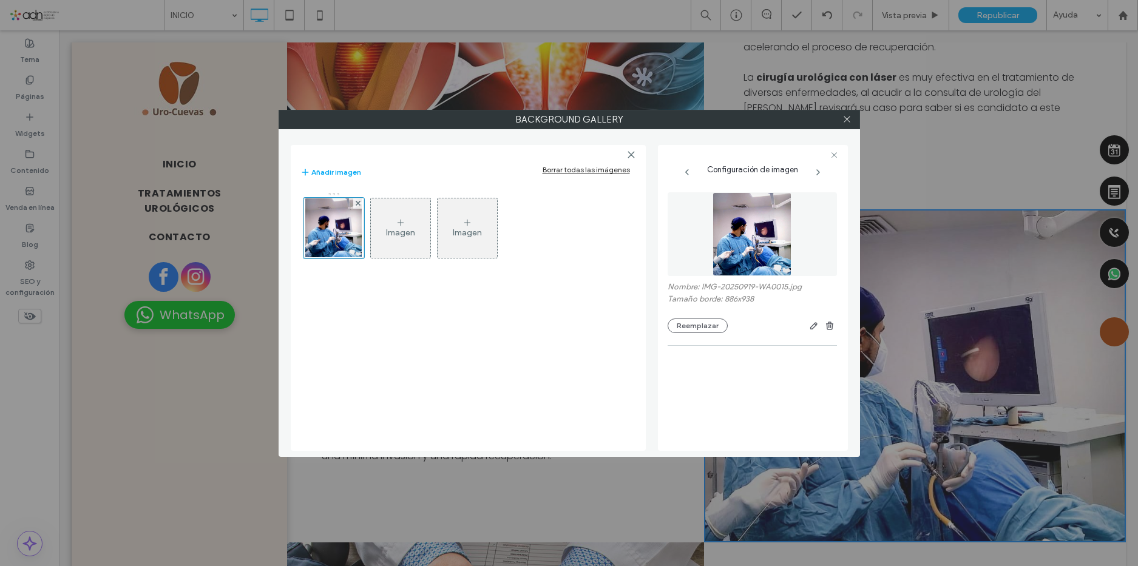
click at [417, 222] on div "Imagen" at bounding box center [400, 228] width 59 height 57
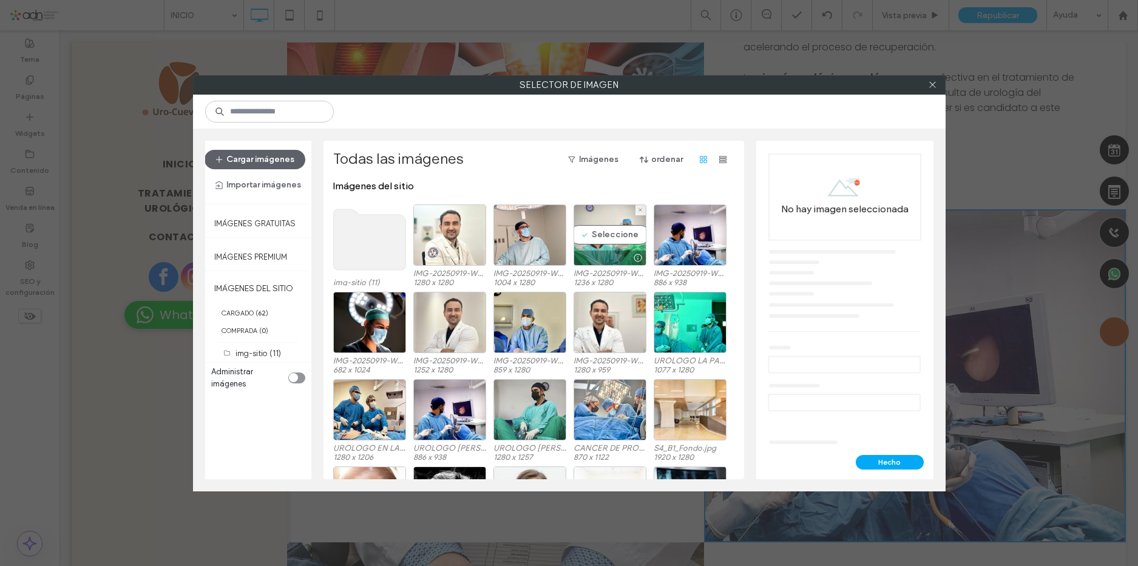
click at [608, 233] on div "Seleccione" at bounding box center [610, 235] width 73 height 61
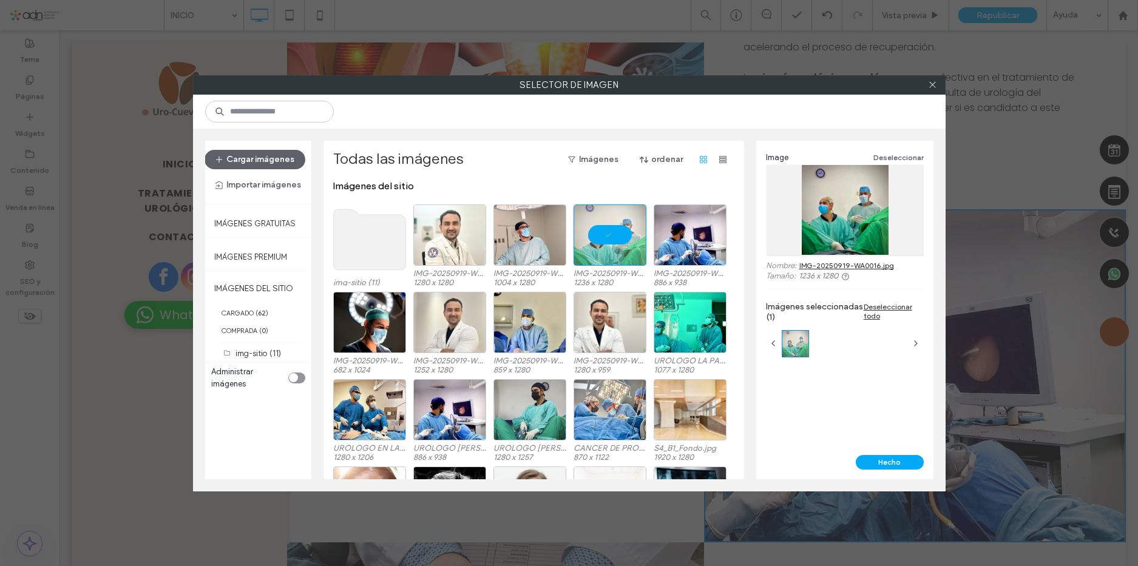
drag, startPoint x: 876, startPoint y: 458, endPoint x: 869, endPoint y: 456, distance: 6.8
click at [876, 459] on button "Hecho" at bounding box center [890, 462] width 68 height 15
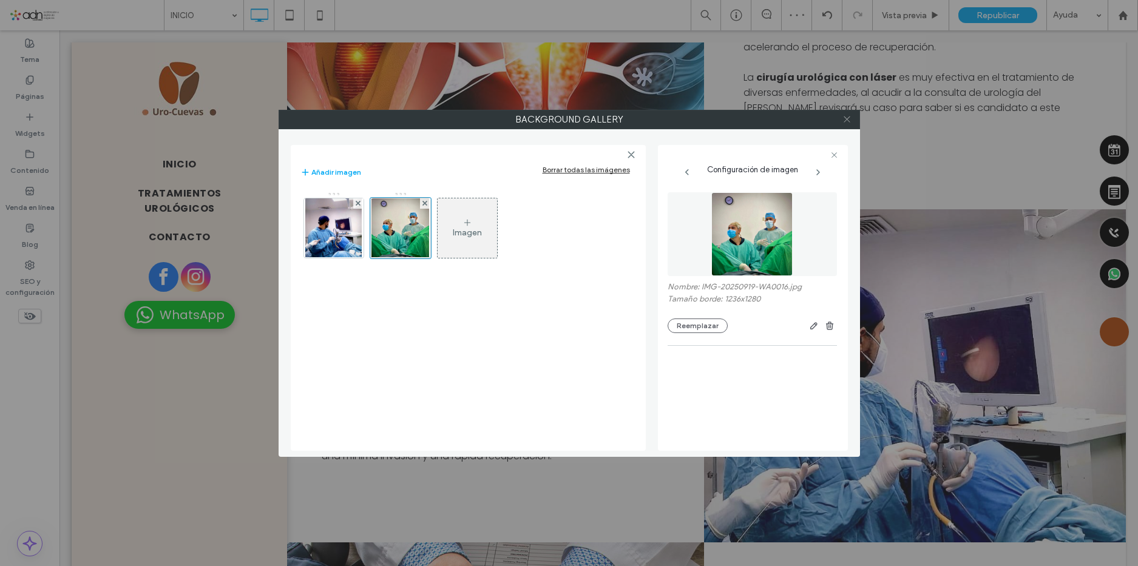
click at [847, 121] on icon at bounding box center [846, 119] width 9 height 9
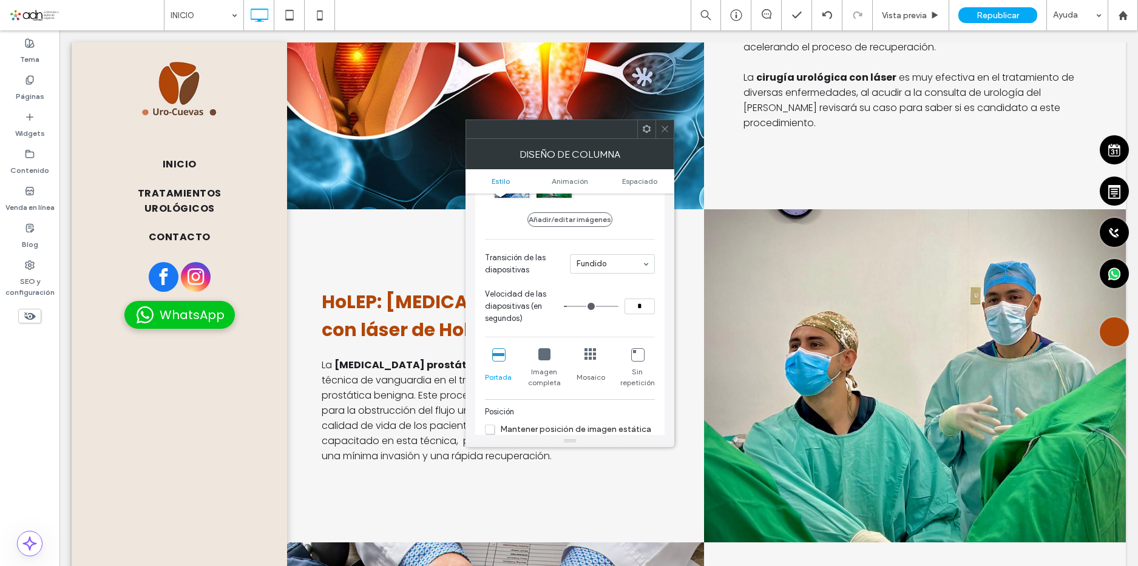
click at [665, 130] on icon at bounding box center [664, 128] width 9 height 9
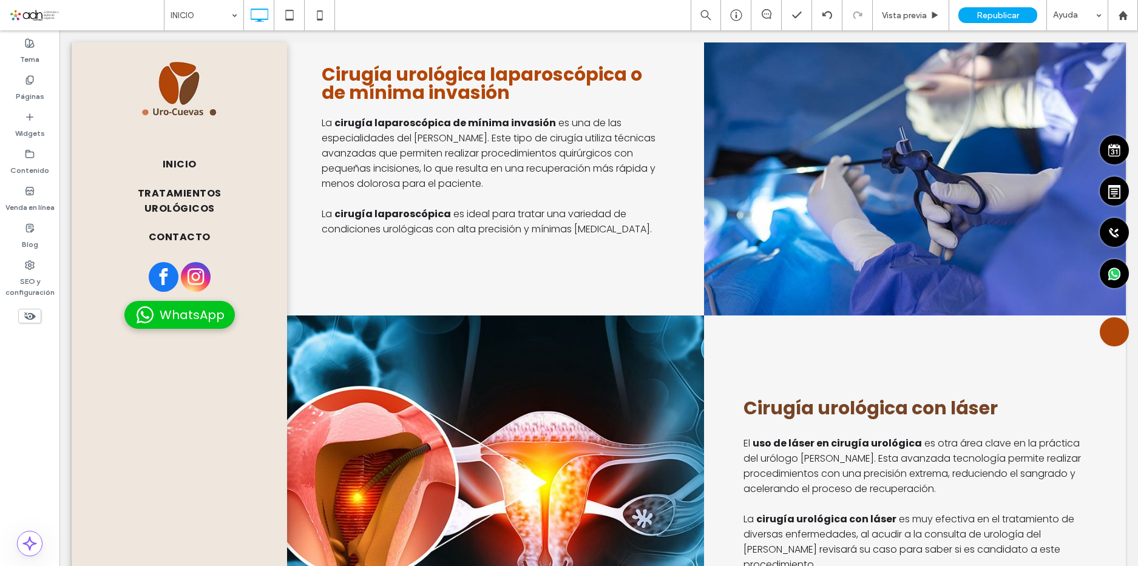
scroll to position [1457, 0]
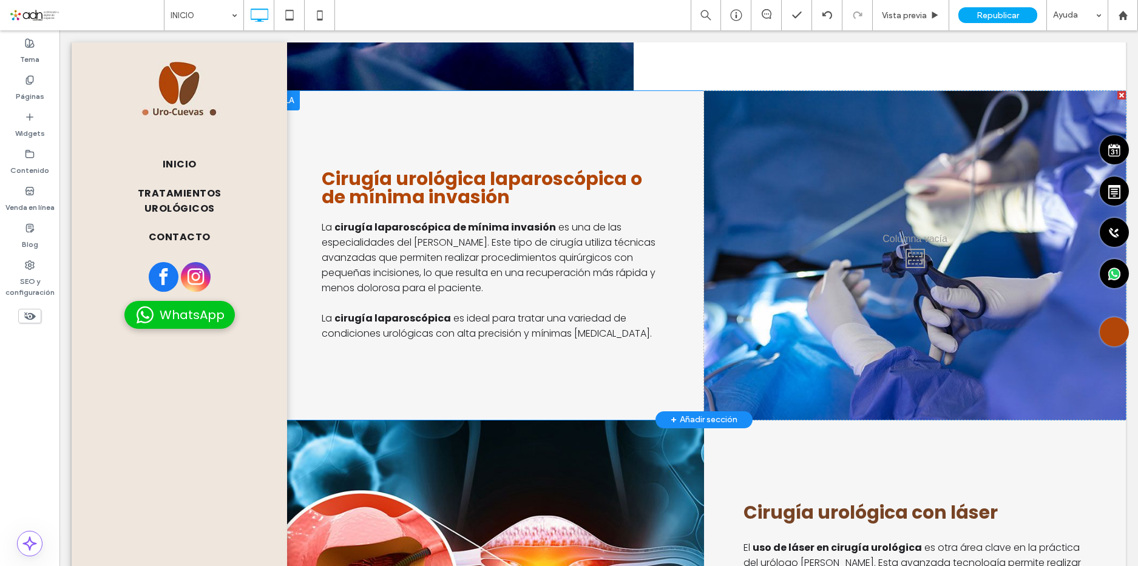
click at [792, 242] on div "Click To Paste" at bounding box center [915, 255] width 422 height 329
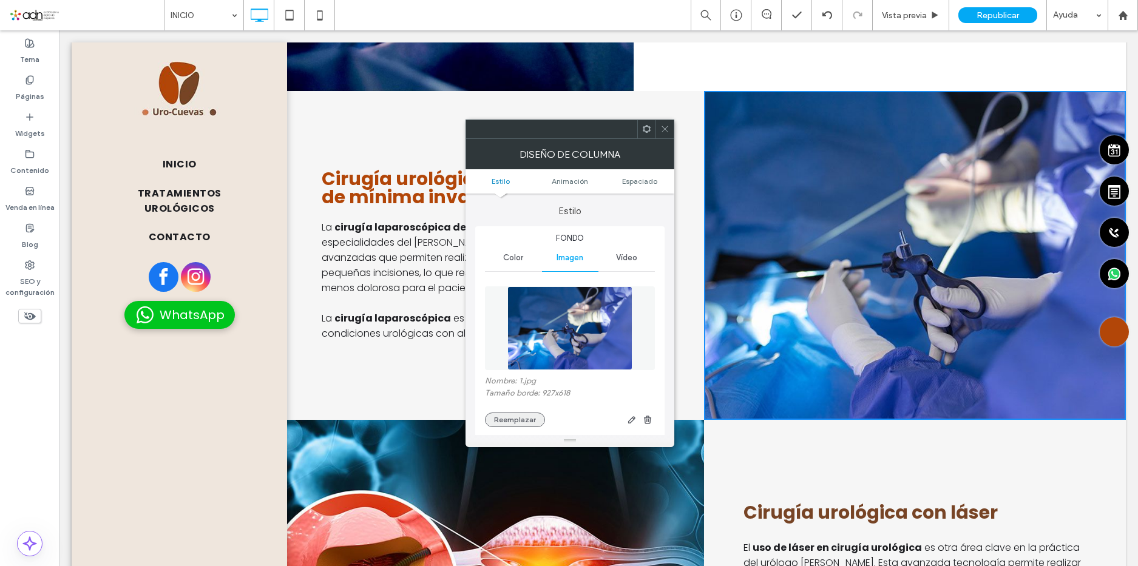
click at [512, 423] on button "Reemplazar" at bounding box center [515, 420] width 60 height 15
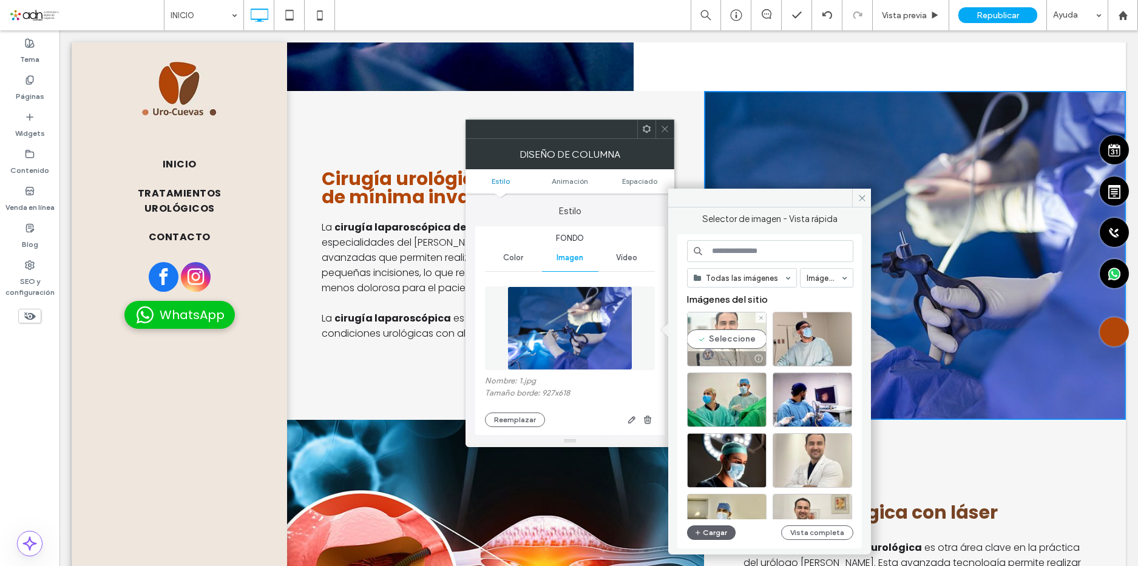
click at [718, 334] on div "Seleccione" at bounding box center [727, 339] width 80 height 55
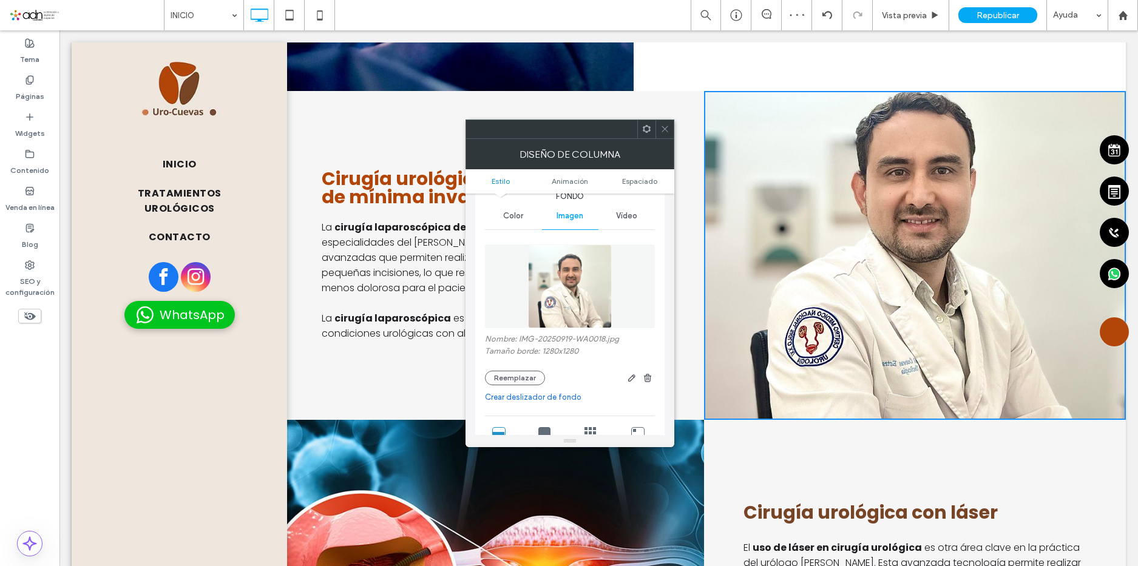
scroll to position [61, 0]
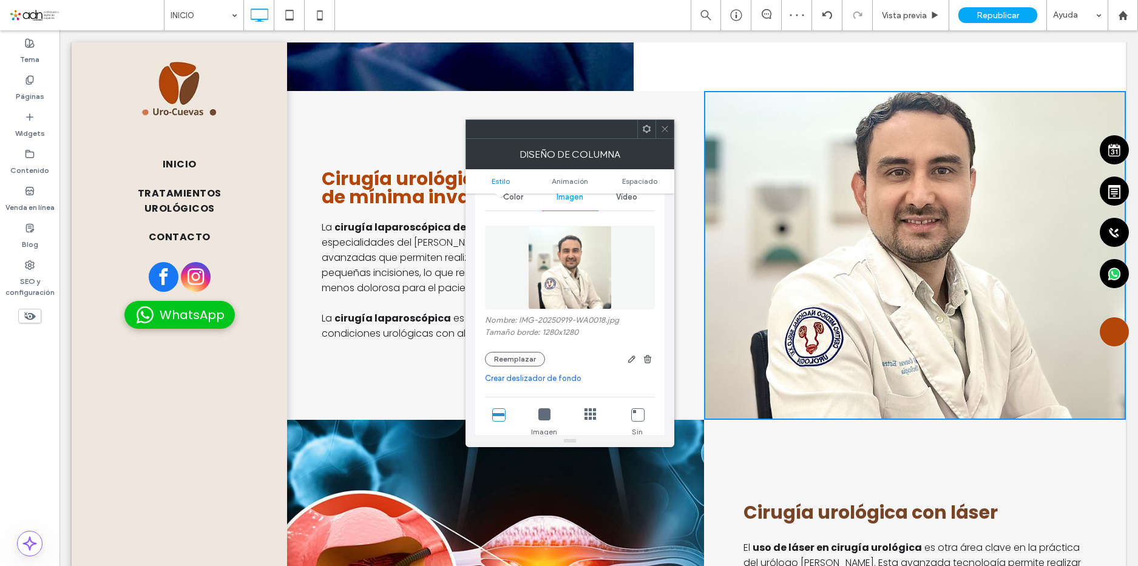
click at [548, 378] on link "Crear deslizador de fondo" at bounding box center [570, 379] width 170 height 12
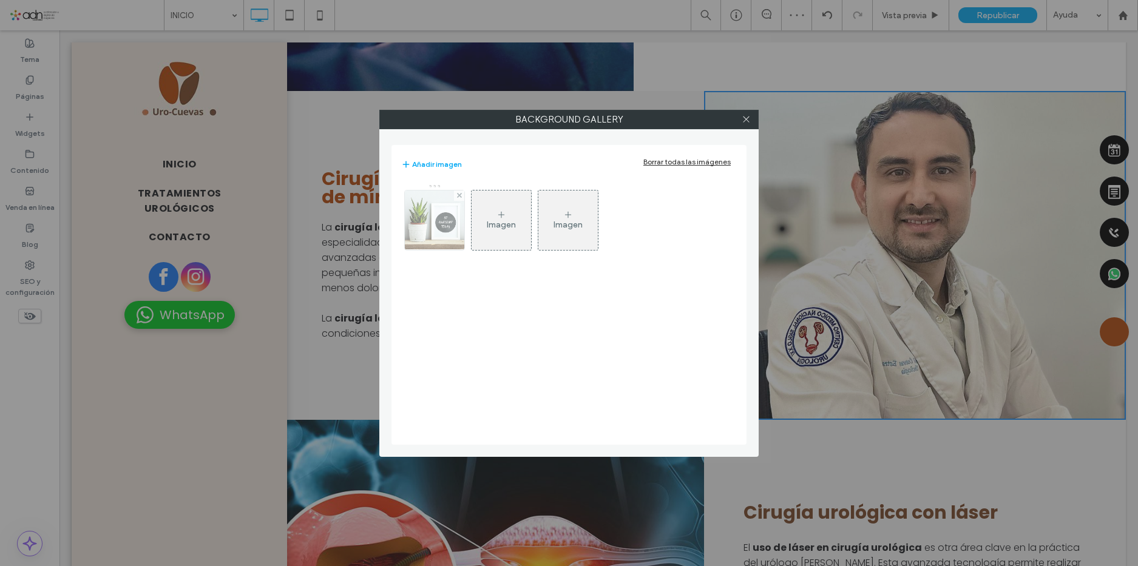
click at [433, 212] on img at bounding box center [434, 220] width 82 height 59
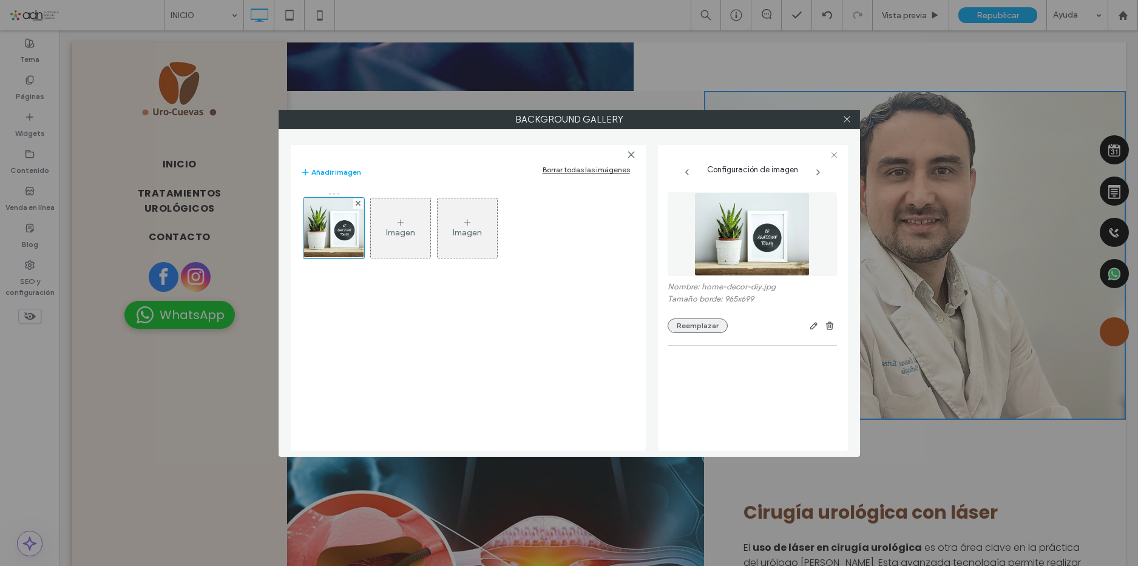
click at [715, 330] on button "Reemplazar" at bounding box center [698, 326] width 60 height 15
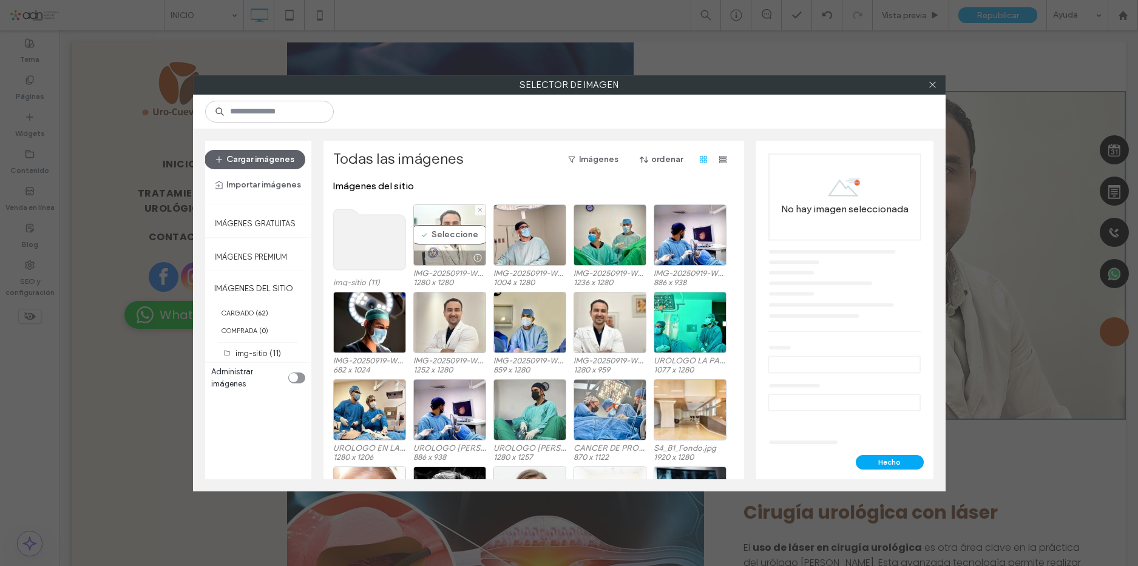
click at [451, 246] on div "Seleccione" at bounding box center [449, 235] width 73 height 61
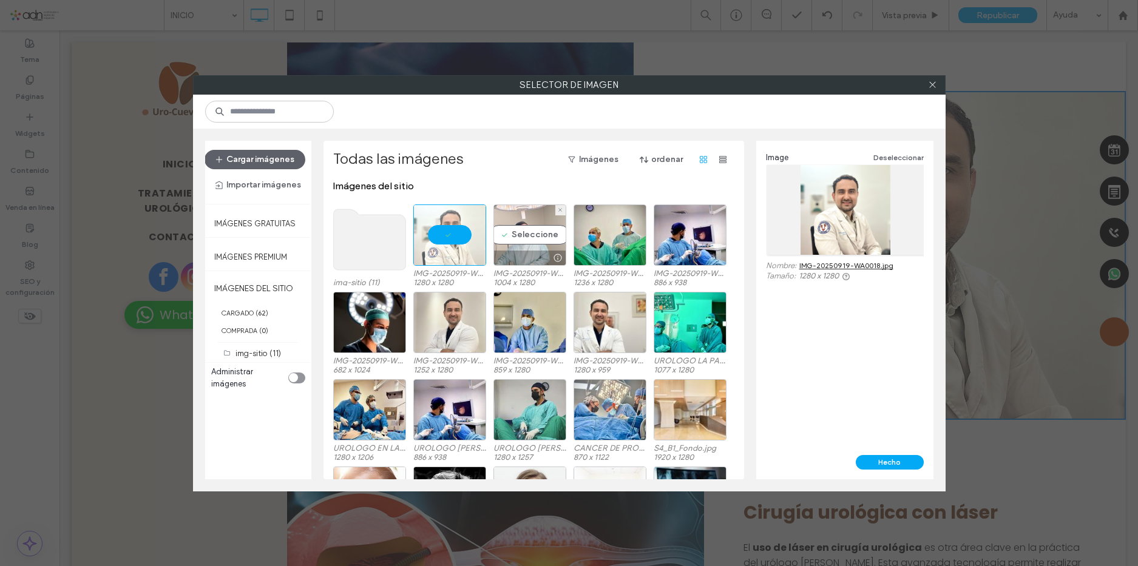
click at [530, 233] on div "Seleccione" at bounding box center [529, 235] width 73 height 61
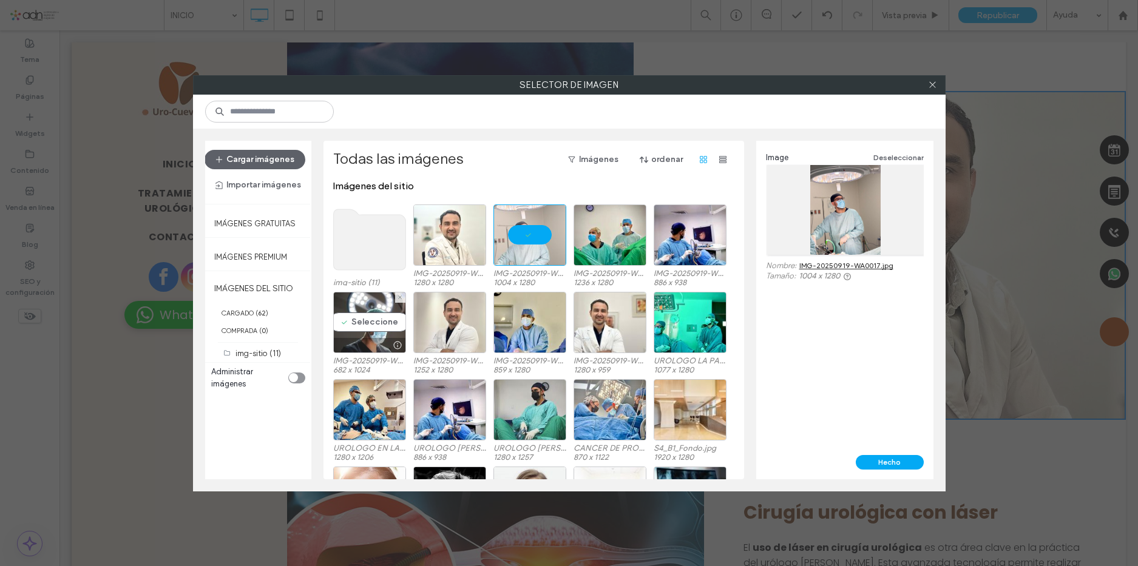
click at [376, 320] on div "Seleccione" at bounding box center [369, 322] width 73 height 61
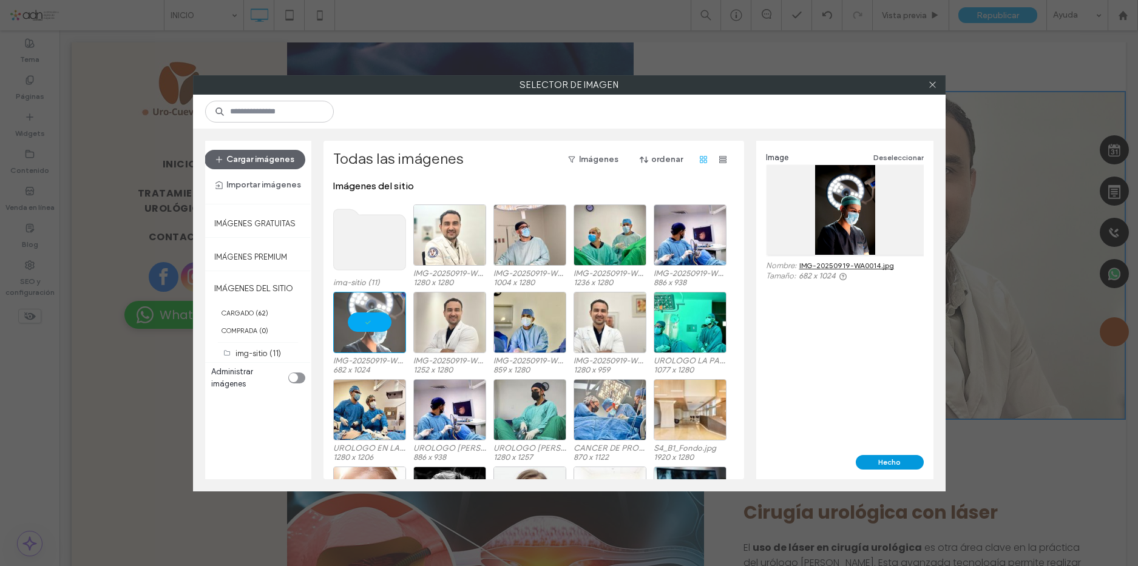
click at [884, 467] on button "Hecho" at bounding box center [890, 462] width 68 height 15
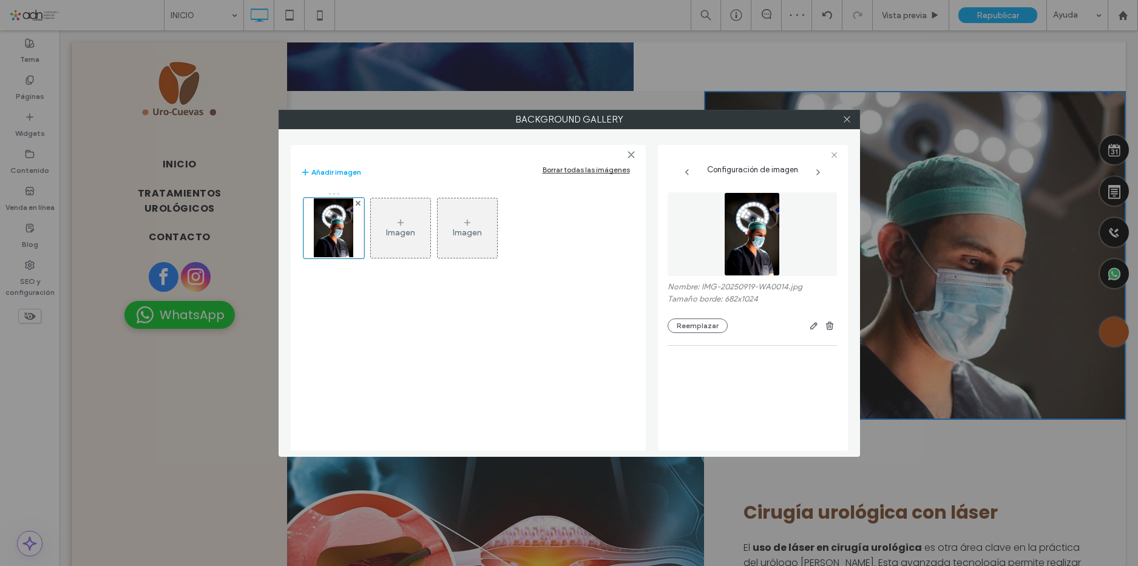
click at [416, 227] on div "Imagen" at bounding box center [400, 228] width 59 height 57
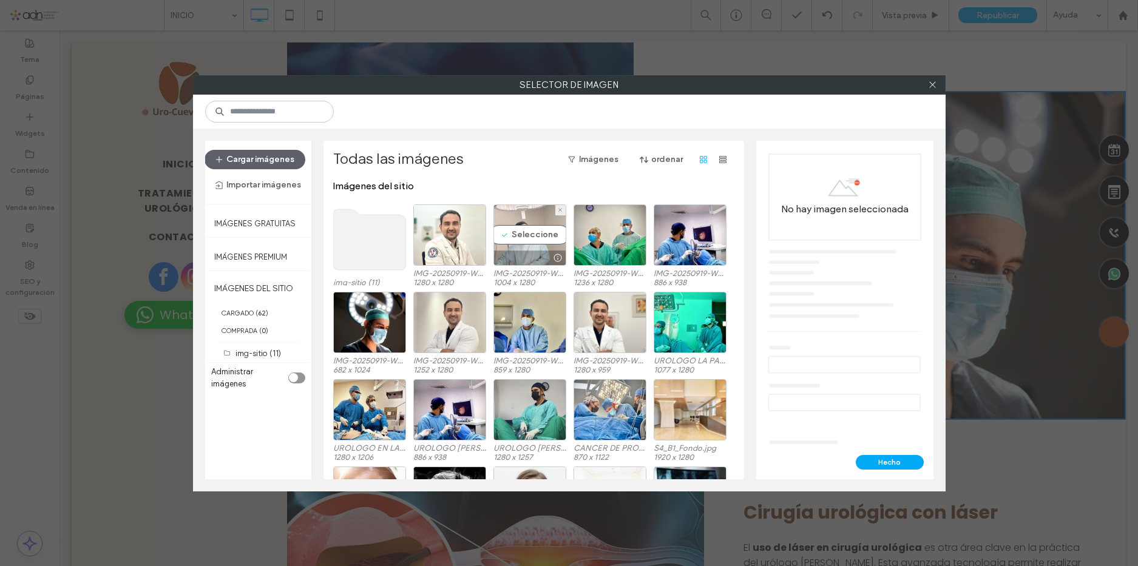
click at [542, 243] on div "Seleccione" at bounding box center [529, 235] width 73 height 61
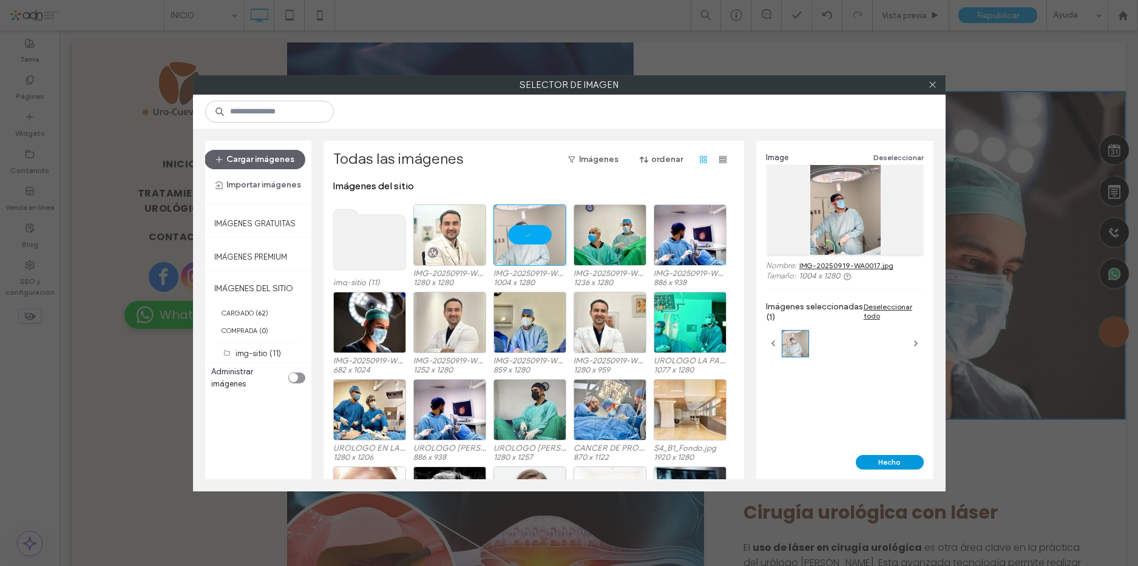
click at [877, 463] on button "Hecho" at bounding box center [890, 462] width 68 height 15
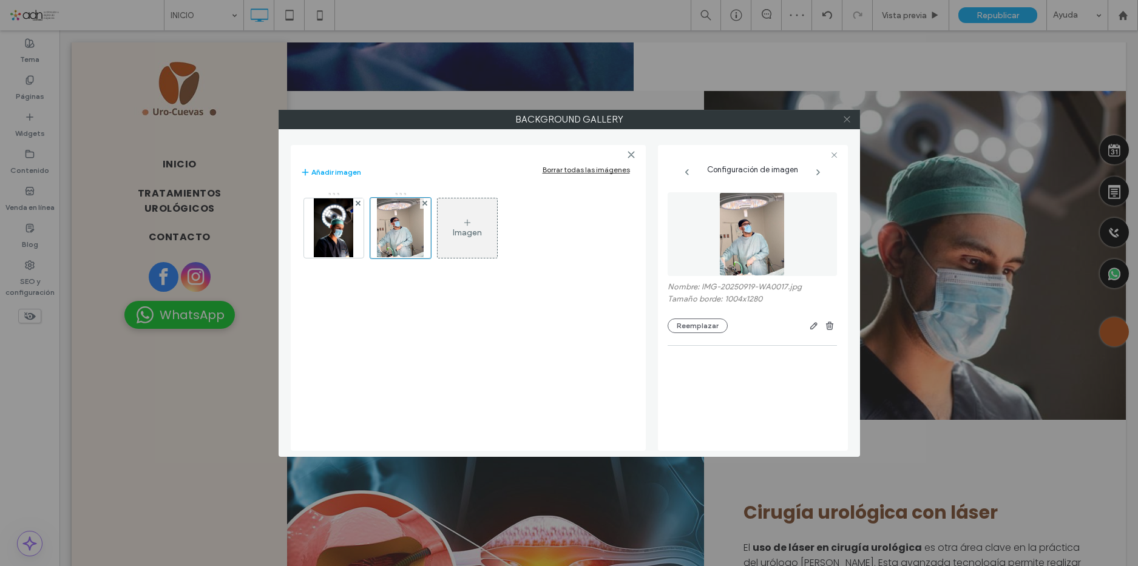
click at [847, 120] on icon at bounding box center [846, 119] width 9 height 9
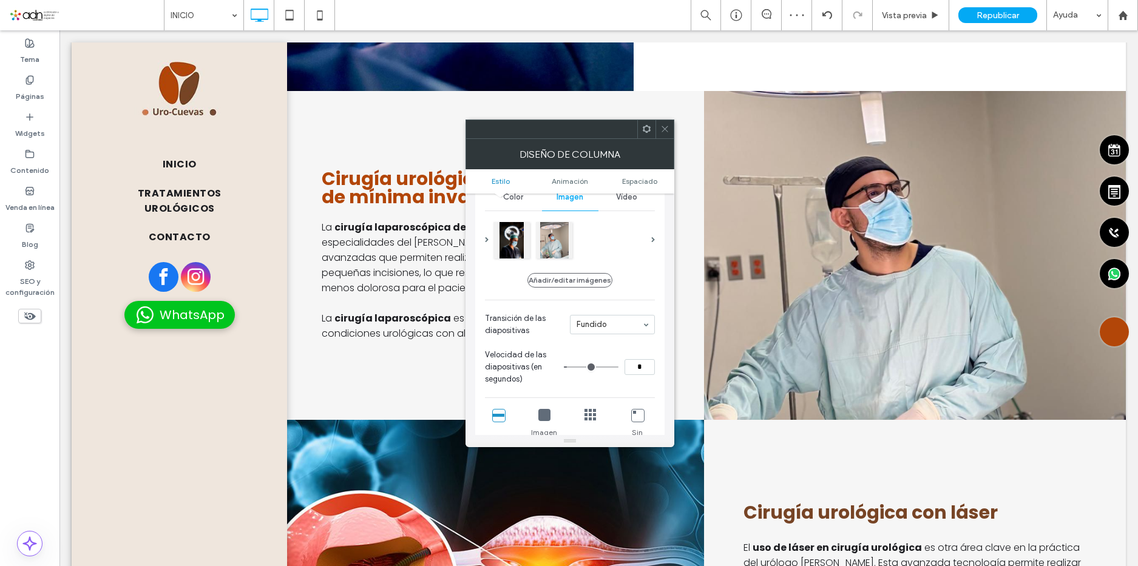
click at [668, 130] on icon at bounding box center [664, 128] width 9 height 9
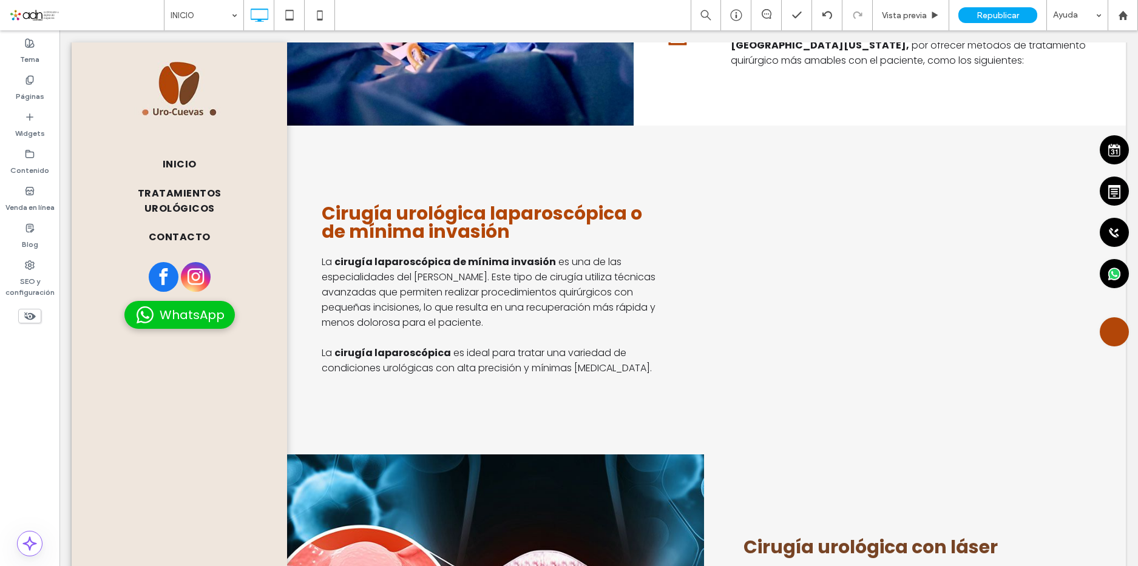
scroll to position [1578, 0]
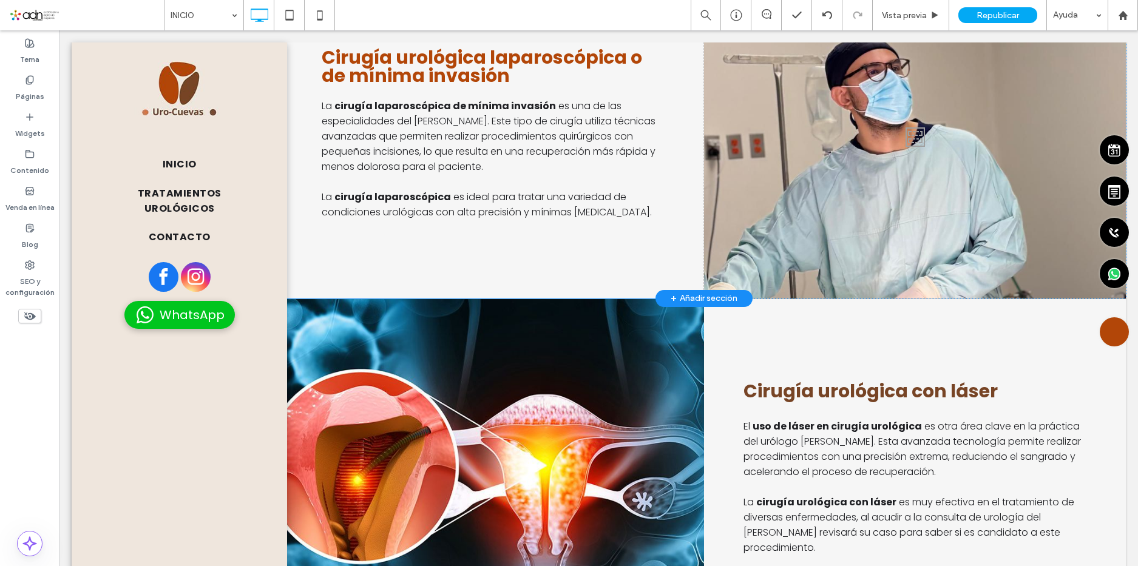
click at [847, 169] on div at bounding box center [915, 134] width 422 height 329
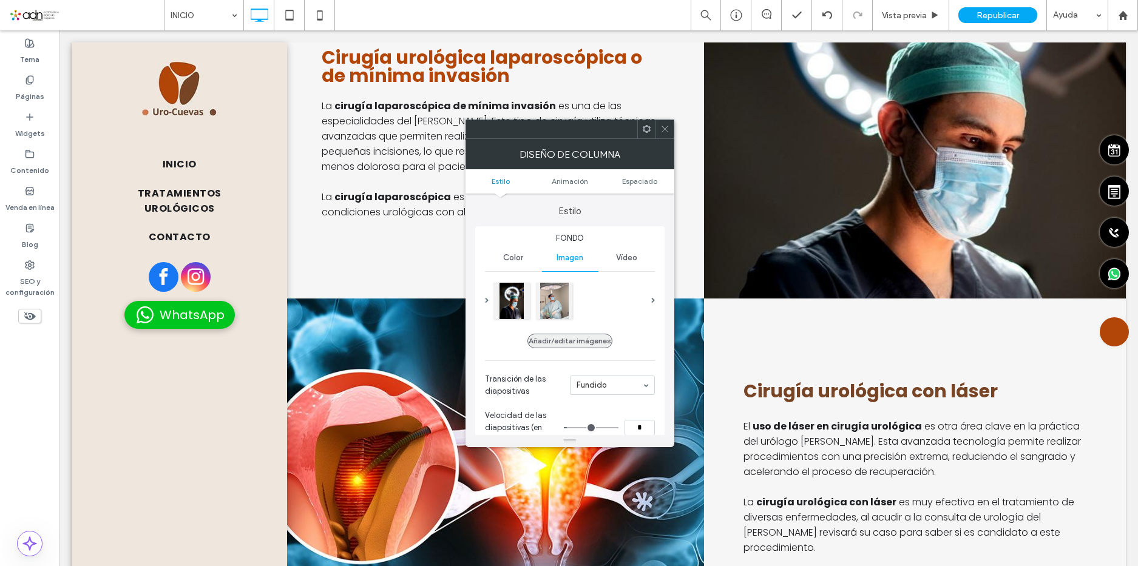
click at [594, 339] on button "Añadir/editar imágenes" at bounding box center [569, 341] width 85 height 15
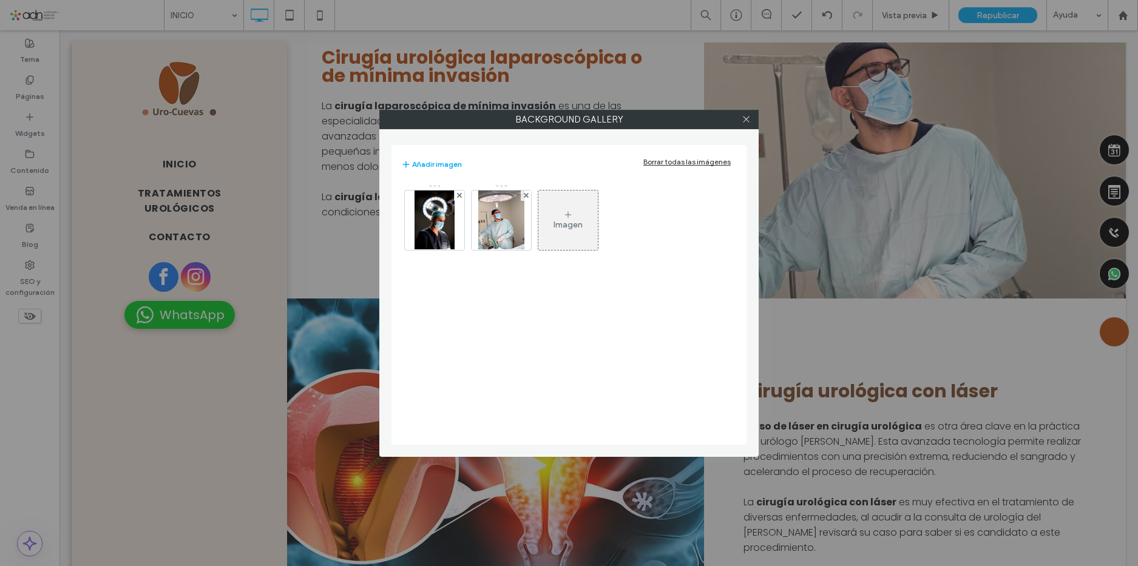
click at [578, 217] on div "Imagen" at bounding box center [567, 220] width 59 height 57
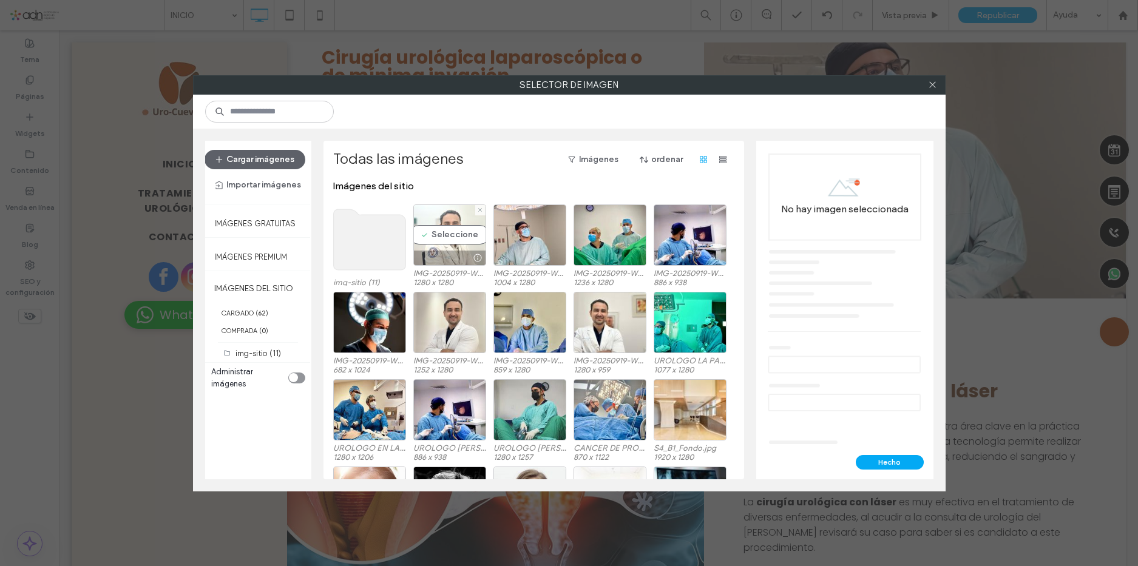
click at [460, 226] on div "Seleccione" at bounding box center [449, 235] width 73 height 61
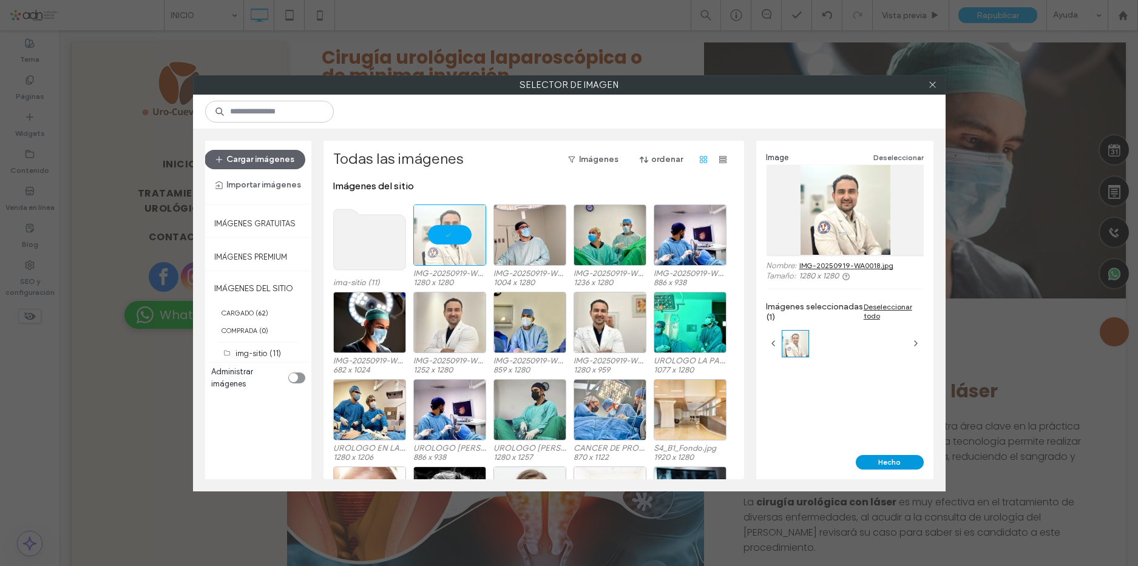
click at [872, 460] on button "Hecho" at bounding box center [890, 462] width 68 height 15
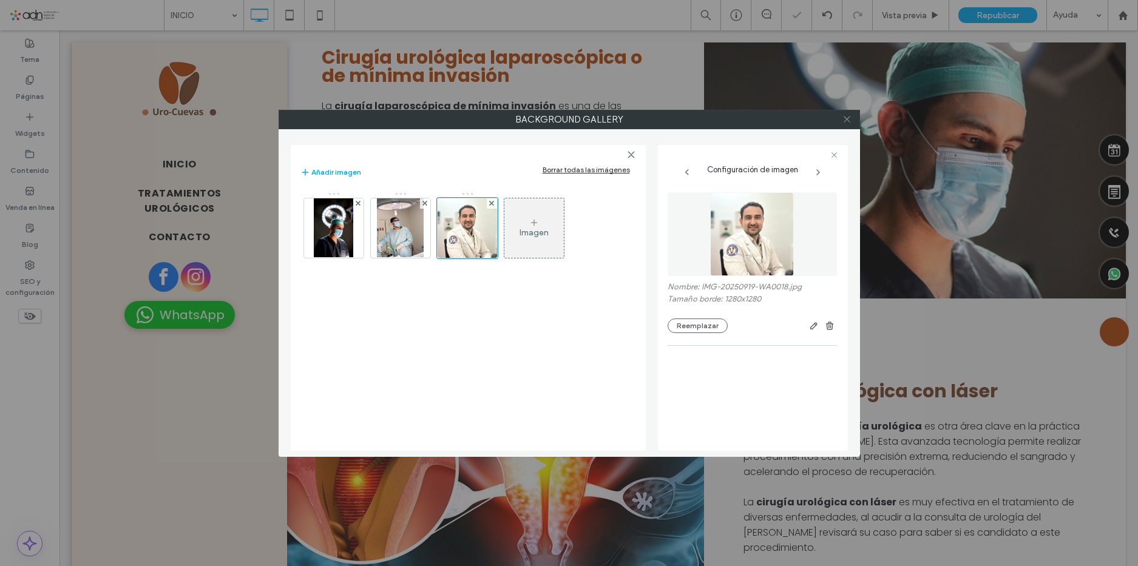
click at [847, 118] on icon at bounding box center [846, 119] width 9 height 9
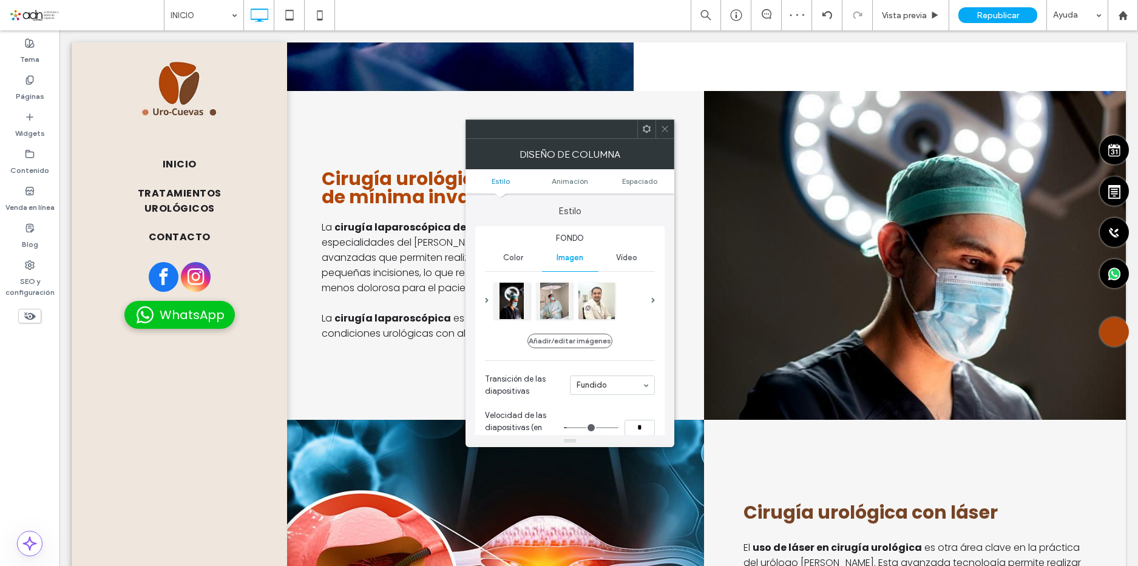
scroll to position [1396, 0]
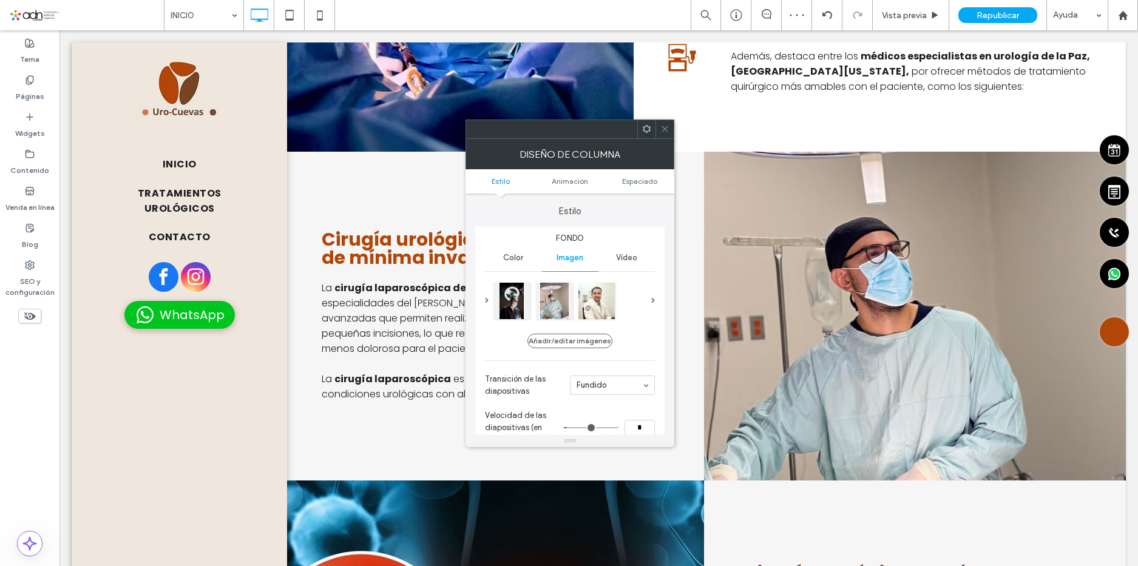
click at [667, 127] on icon at bounding box center [664, 128] width 9 height 9
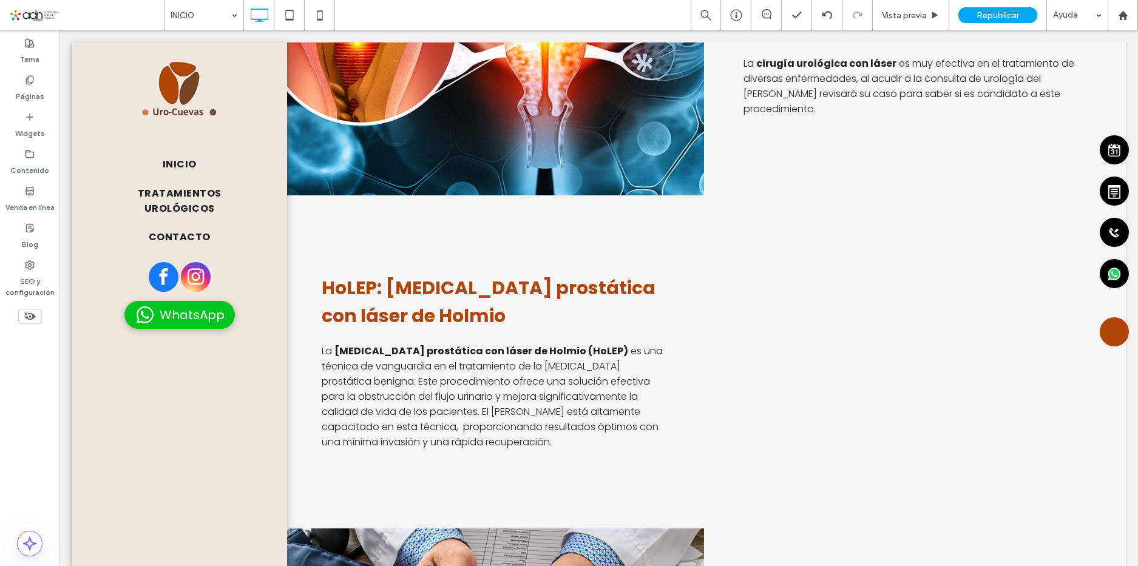
scroll to position [2003, 0]
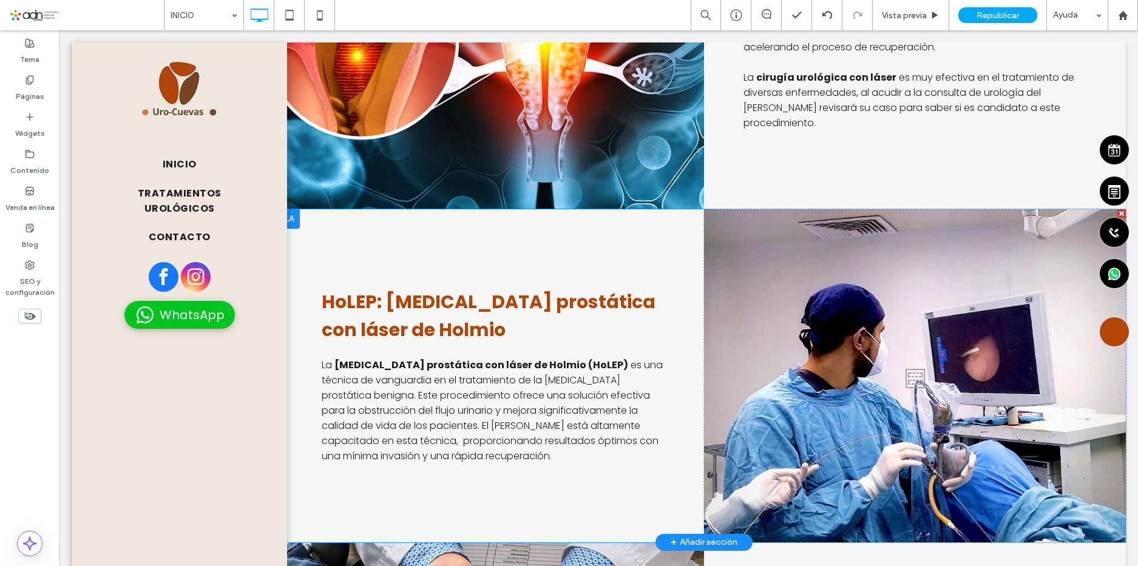
click at [859, 292] on div at bounding box center [915, 375] width 422 height 333
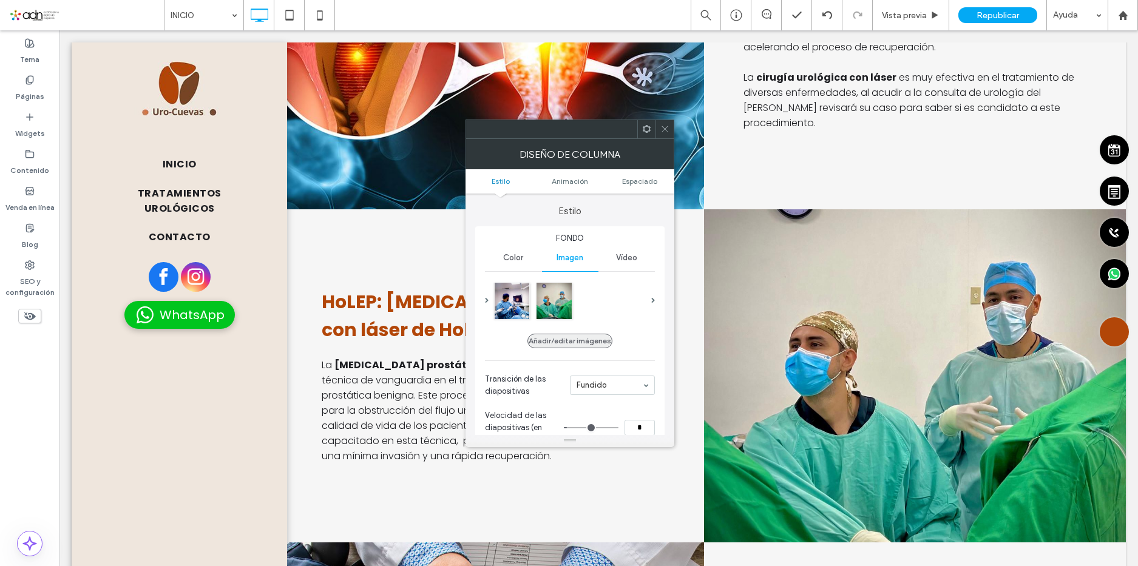
click at [586, 342] on button "Añadir/editar imágenes" at bounding box center [569, 341] width 85 height 15
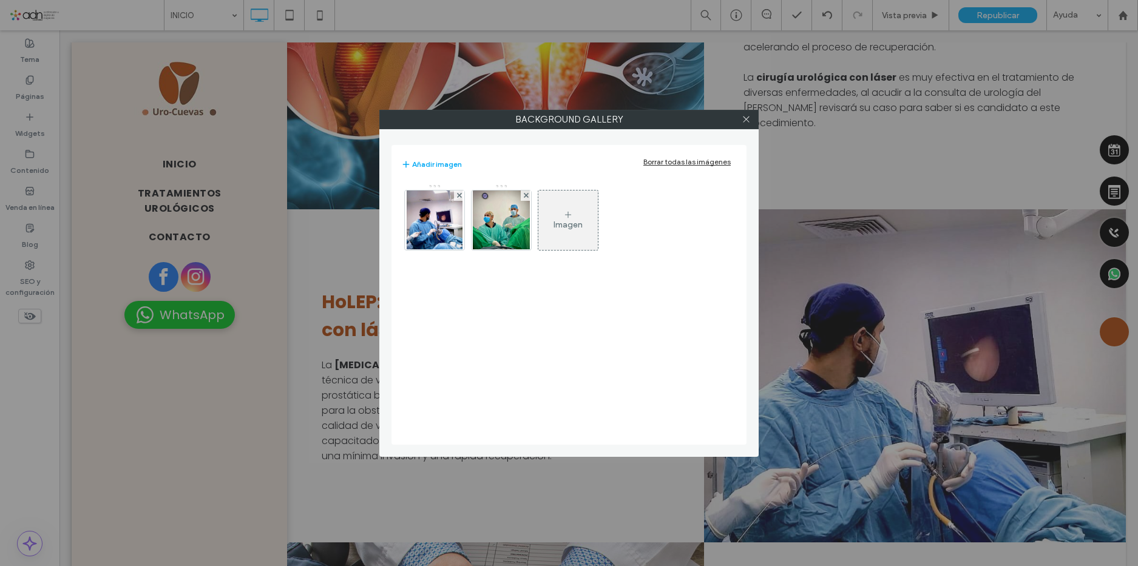
click at [572, 211] on icon at bounding box center [568, 215] width 10 height 10
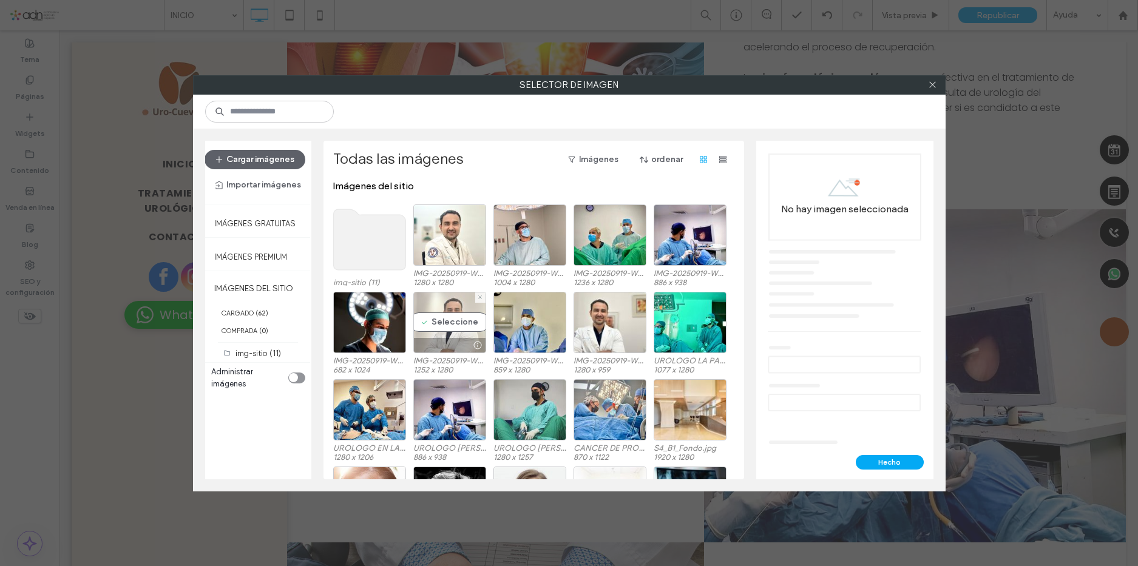
click at [464, 318] on div "Seleccione" at bounding box center [449, 322] width 73 height 61
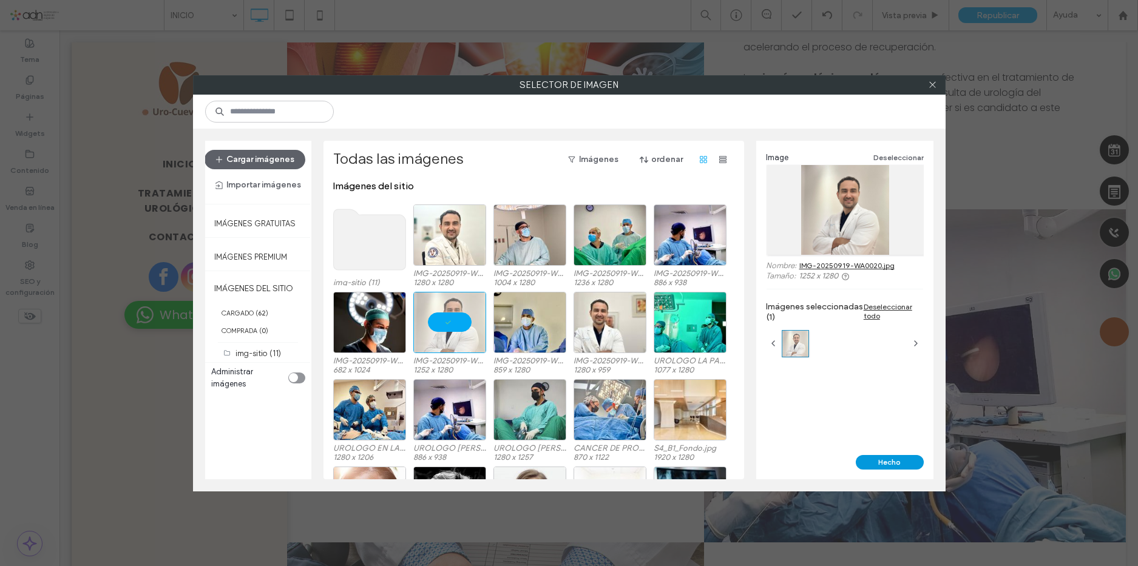
click at [886, 458] on button "Hecho" at bounding box center [890, 462] width 68 height 15
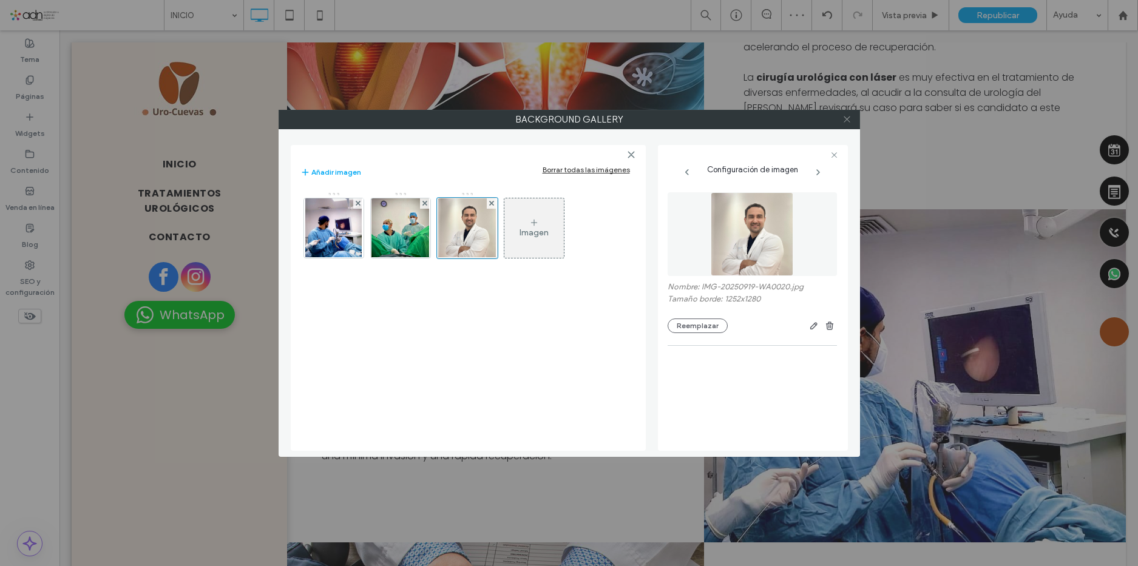
click at [847, 117] on icon at bounding box center [846, 119] width 9 height 9
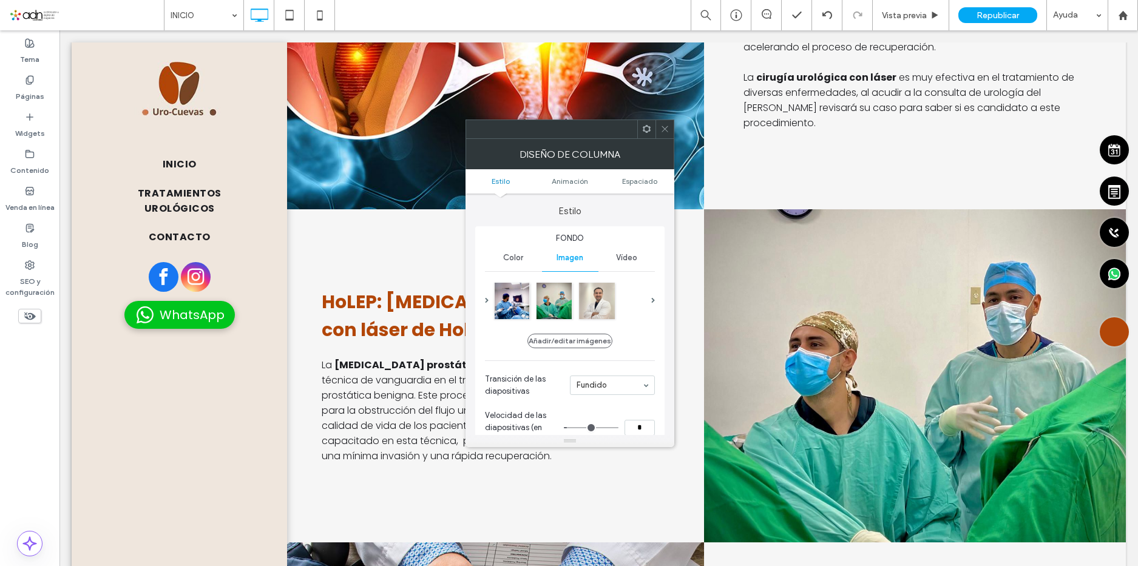
click at [664, 132] on icon at bounding box center [664, 128] width 9 height 9
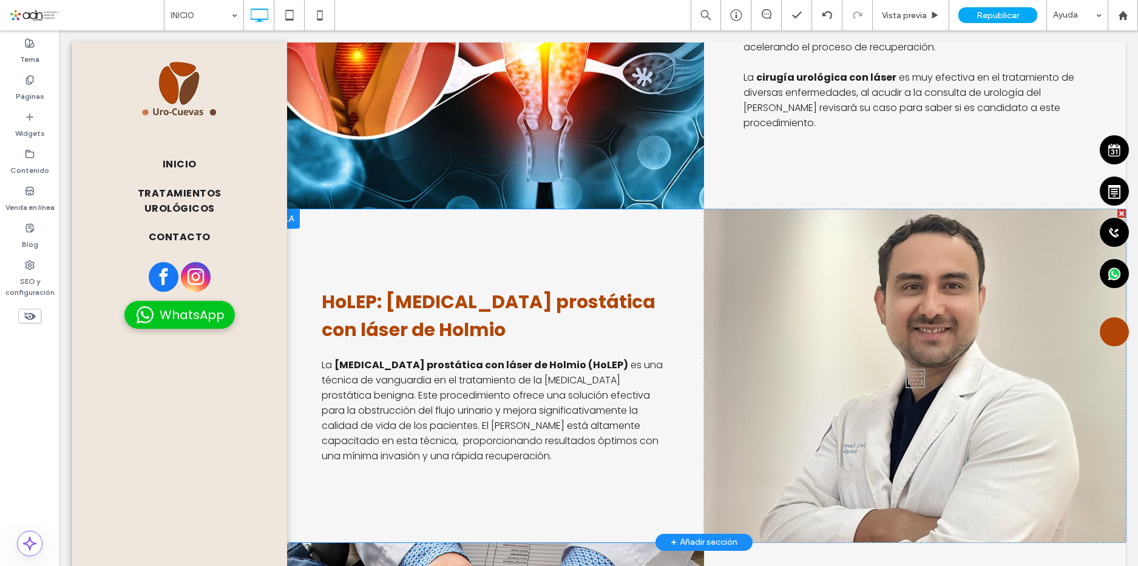
click at [829, 297] on div at bounding box center [915, 375] width 422 height 333
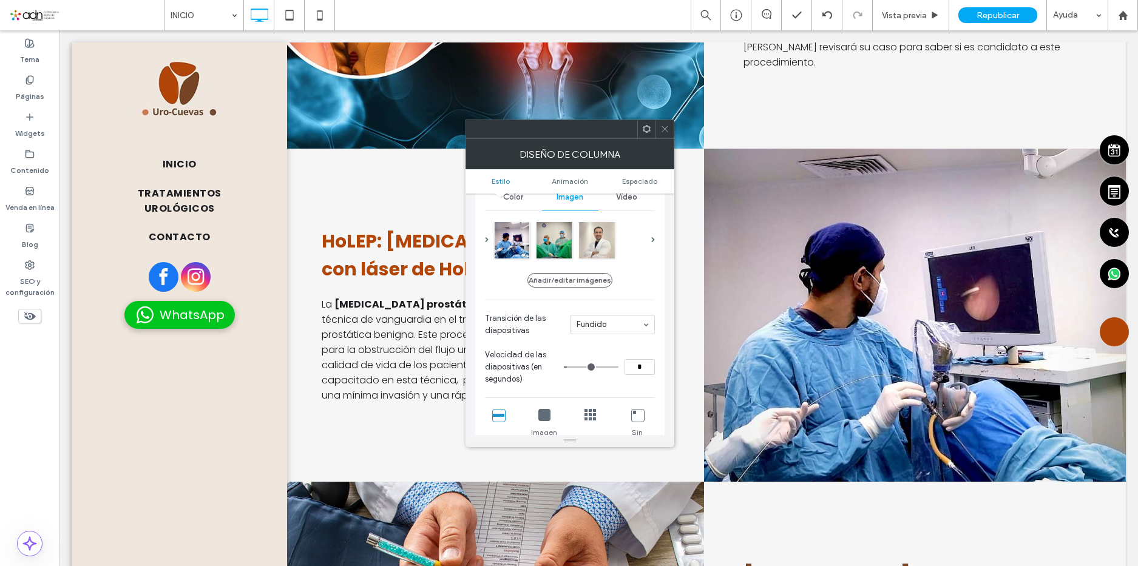
scroll to position [121, 0]
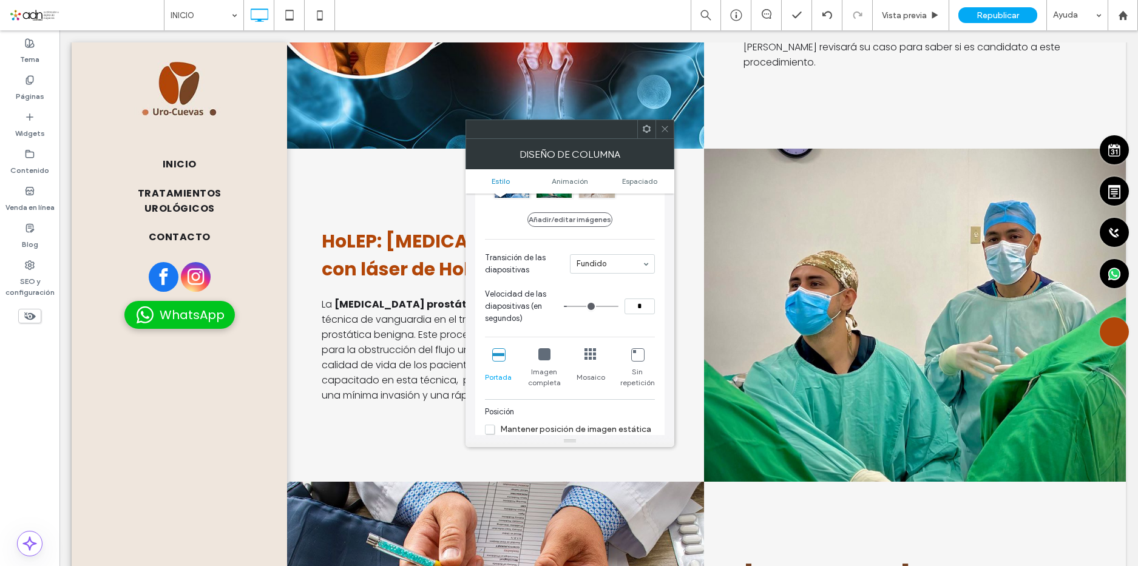
drag, startPoint x: 609, startPoint y: 251, endPoint x: 608, endPoint y: 258, distance: 7.3
click at [609, 251] on section "Transición de las diapositivas Fundido" at bounding box center [570, 264] width 170 height 36
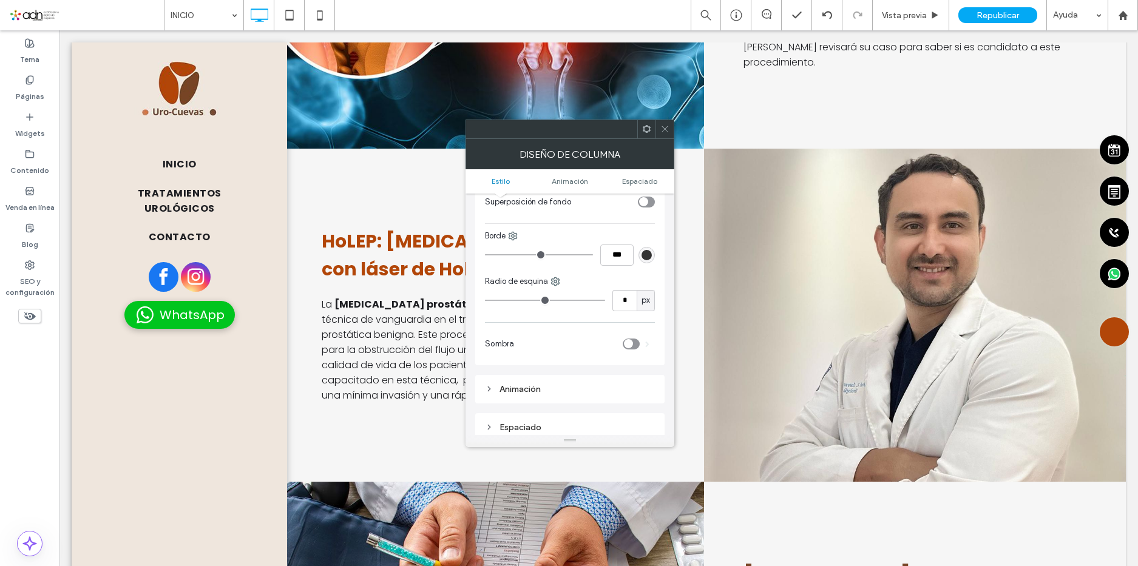
scroll to position [425, 0]
click at [662, 124] on span at bounding box center [664, 129] width 9 height 18
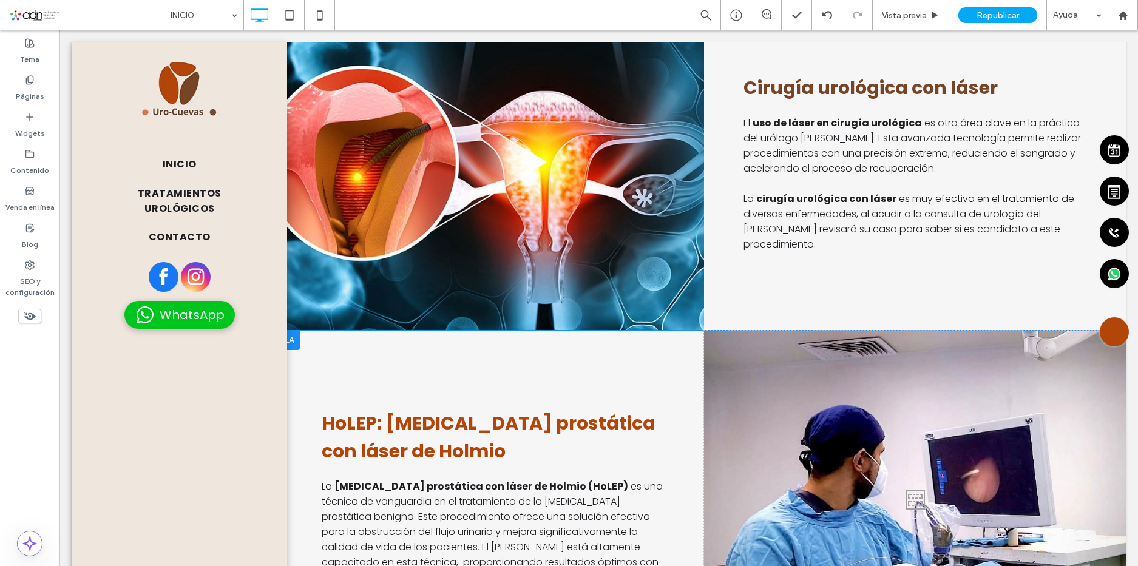
scroll to position [2185, 0]
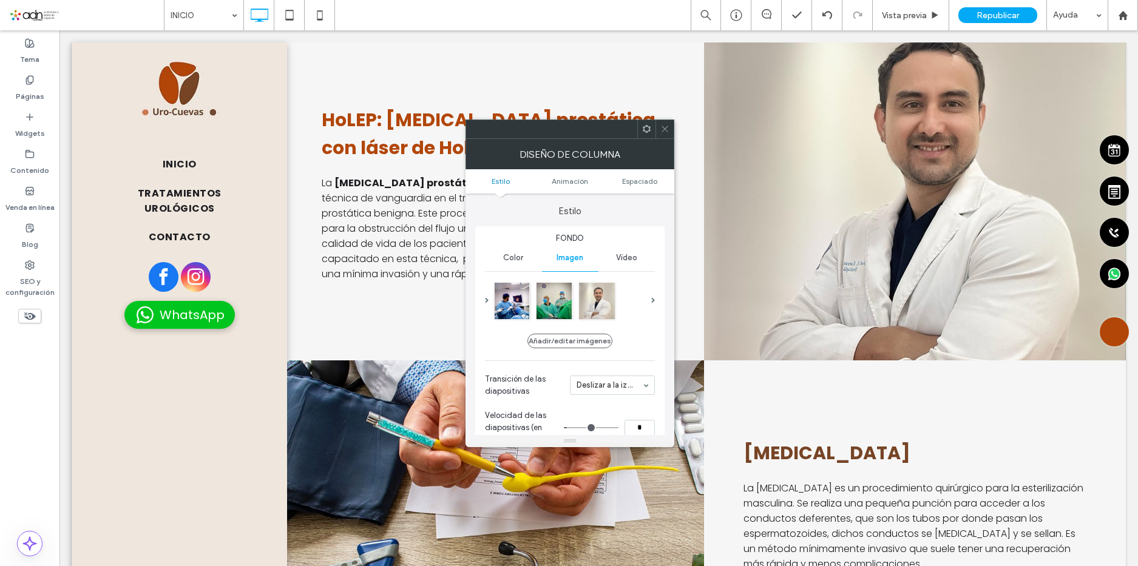
click at [665, 128] on icon at bounding box center [664, 128] width 9 height 9
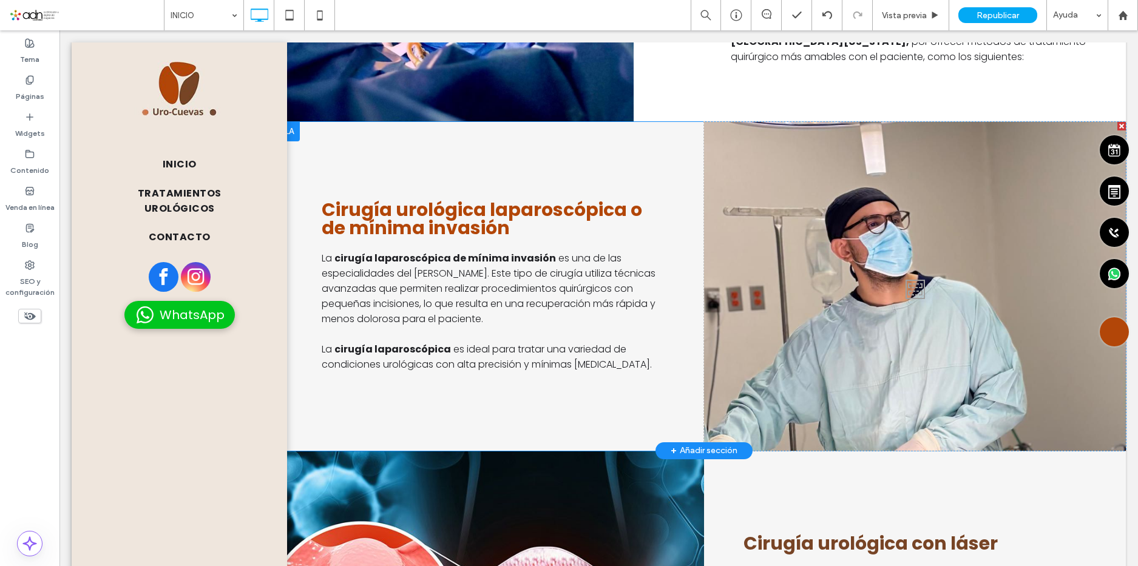
scroll to position [1396, 0]
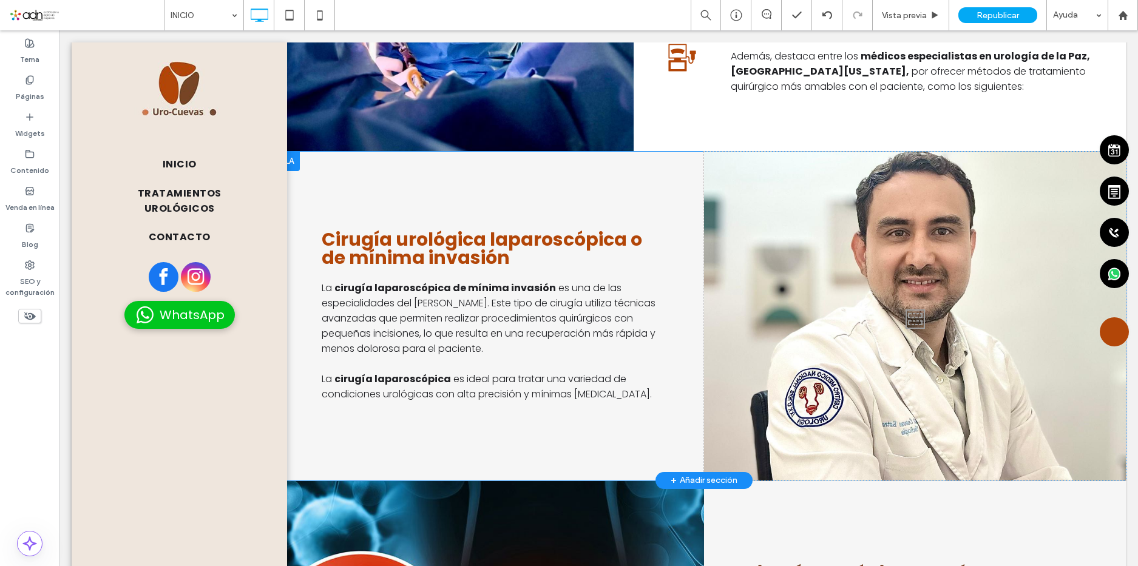
click at [878, 303] on div at bounding box center [915, 316] width 422 height 329
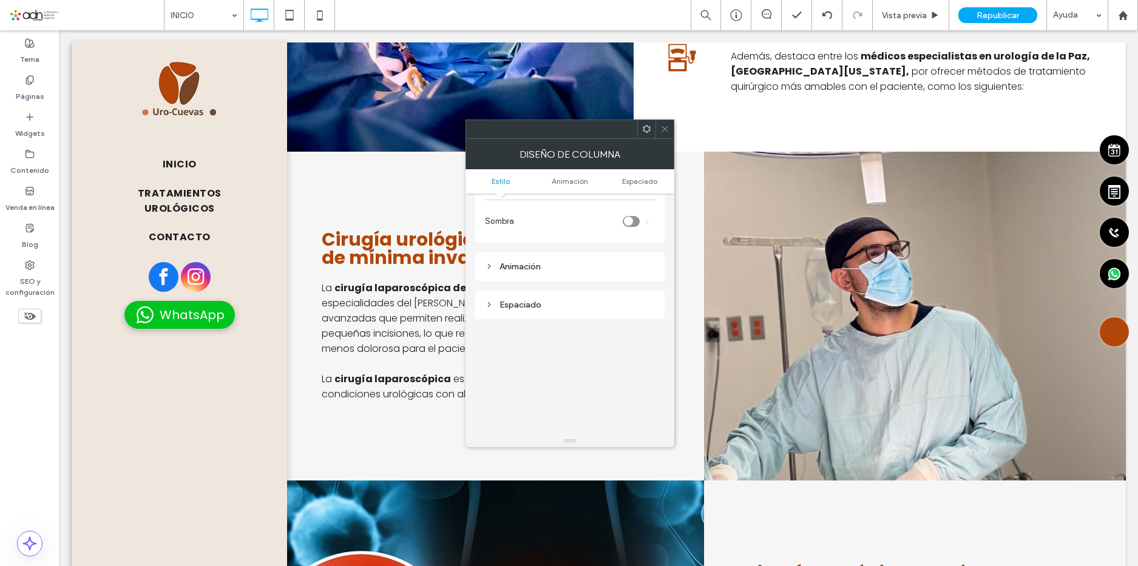
scroll to position [546, 0]
click at [569, 251] on div "Animación" at bounding box center [569, 261] width 189 height 38
click at [566, 266] on div "Animación" at bounding box center [570, 266] width 170 height 10
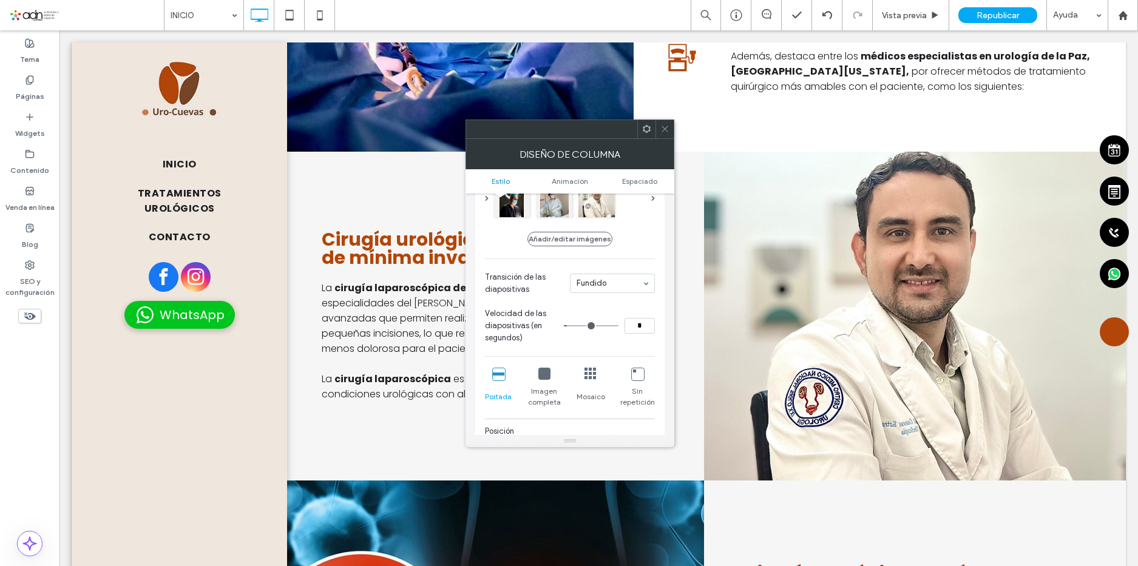
scroll to position [121, 0]
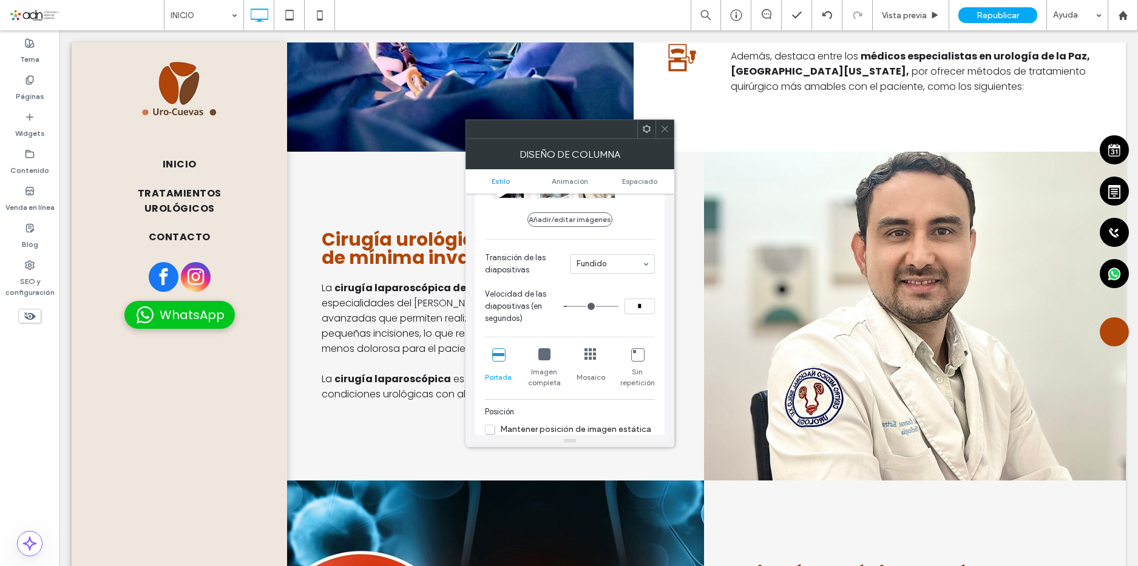
click at [614, 249] on section "Transición de las diapositivas Fundido" at bounding box center [570, 264] width 170 height 36
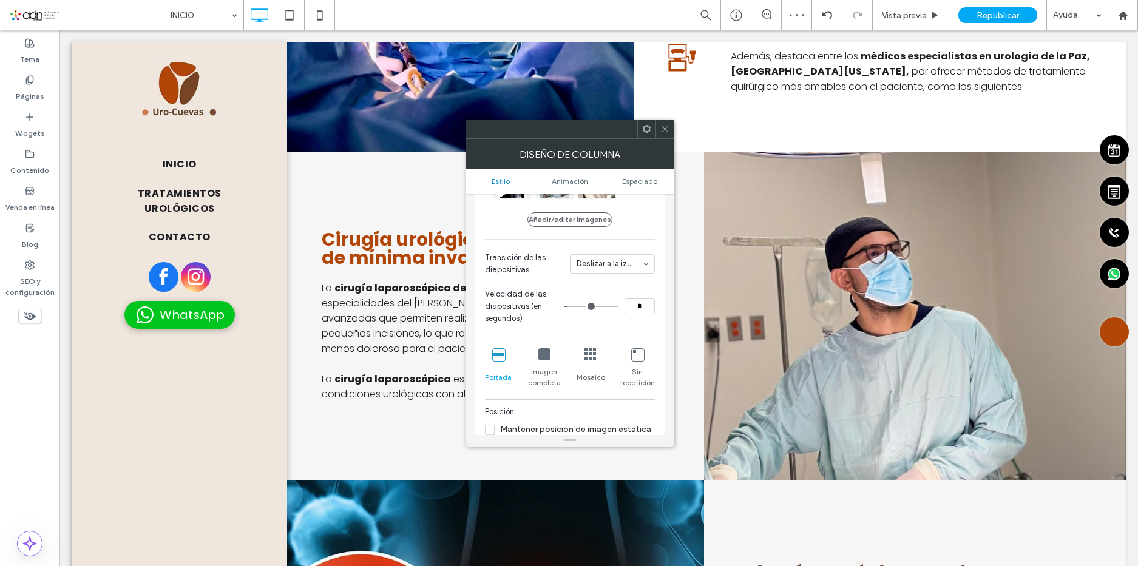
click at [663, 127] on icon at bounding box center [664, 128] width 9 height 9
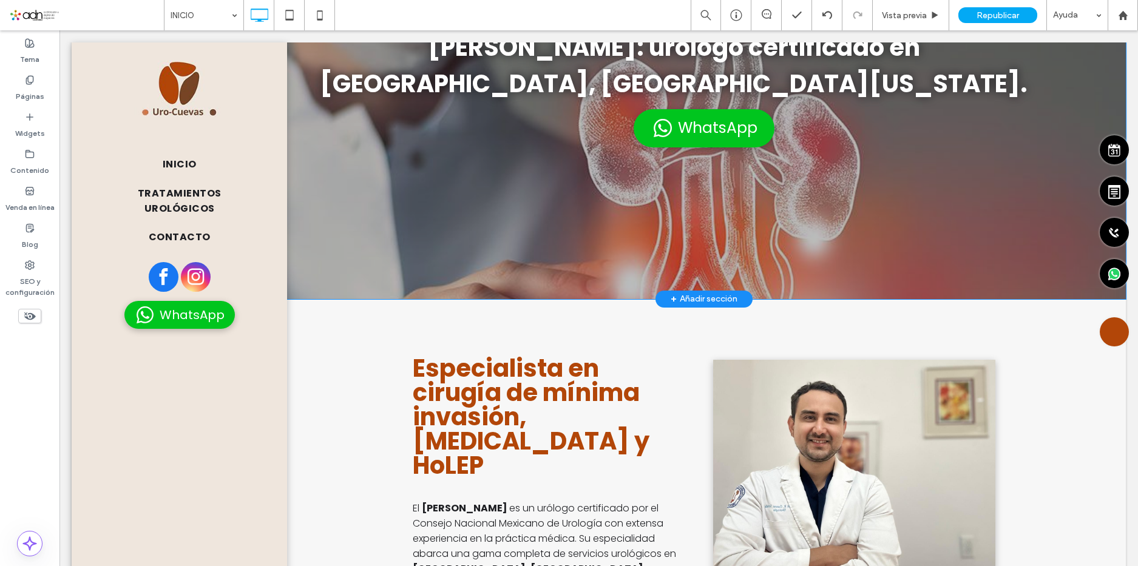
scroll to position [0, 0]
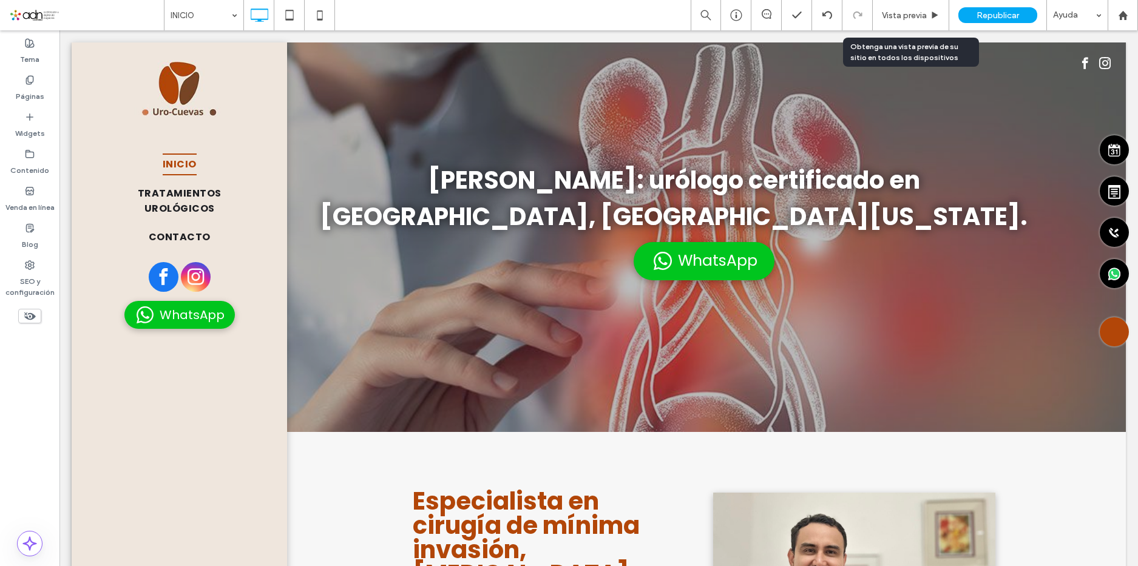
click at [980, 12] on span "Republicar" at bounding box center [998, 15] width 42 height 10
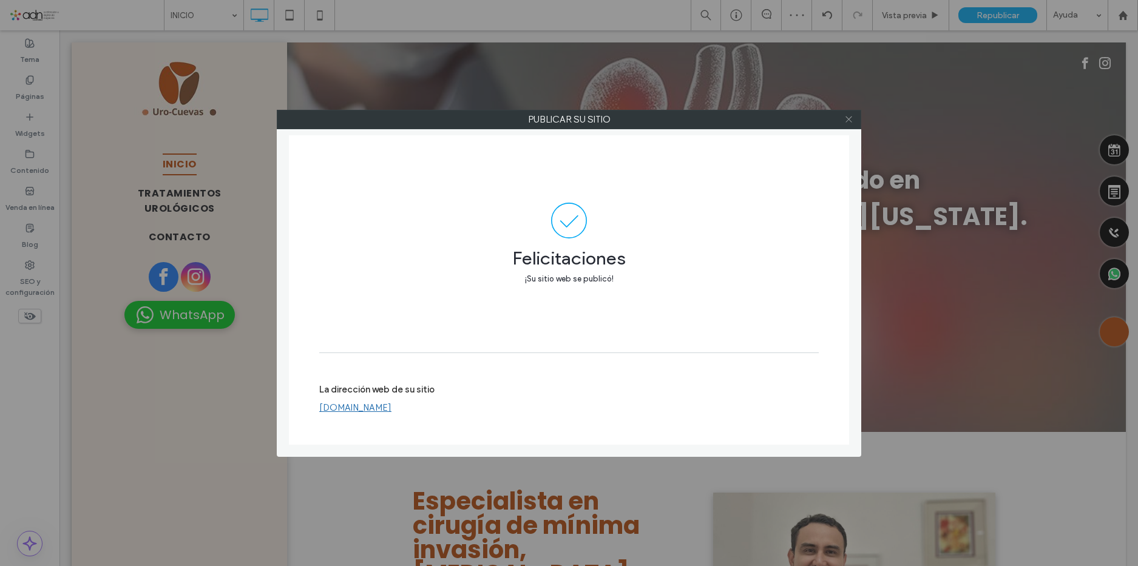
click at [850, 119] on icon at bounding box center [848, 119] width 9 height 9
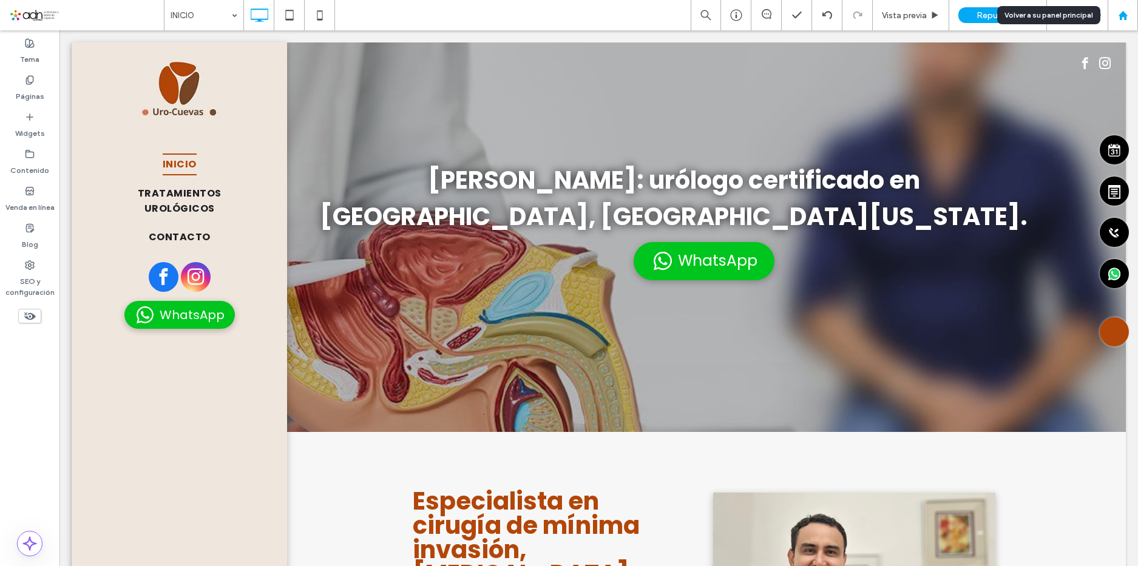
click at [1128, 18] on icon at bounding box center [1123, 15] width 10 height 10
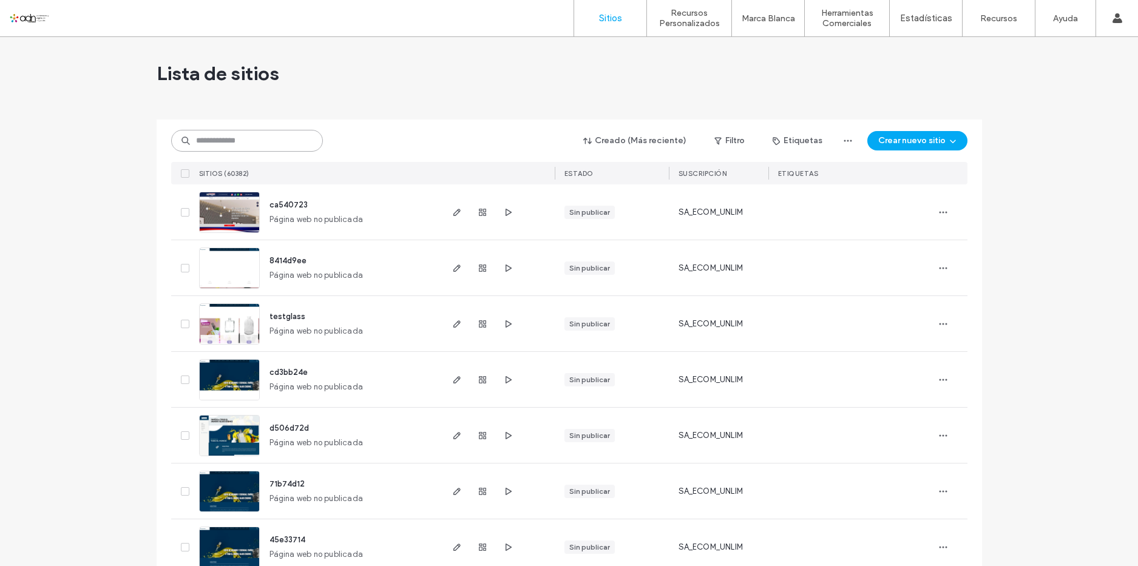
click at [229, 149] on input at bounding box center [247, 141] width 152 height 22
paste input "*********"
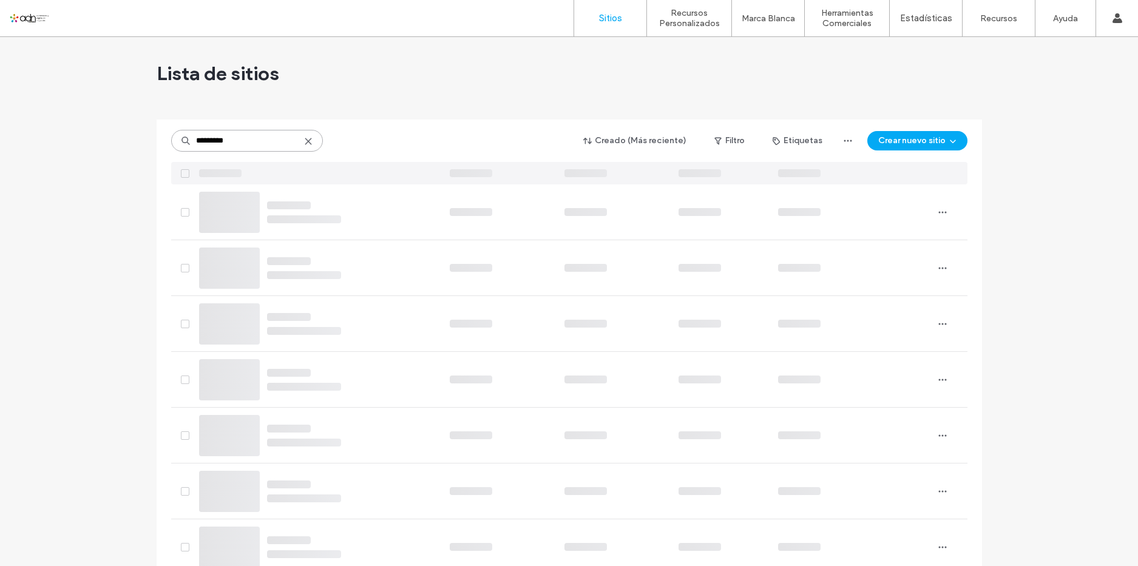
type input "*********"
